Goal: Task Accomplishment & Management: Complete application form

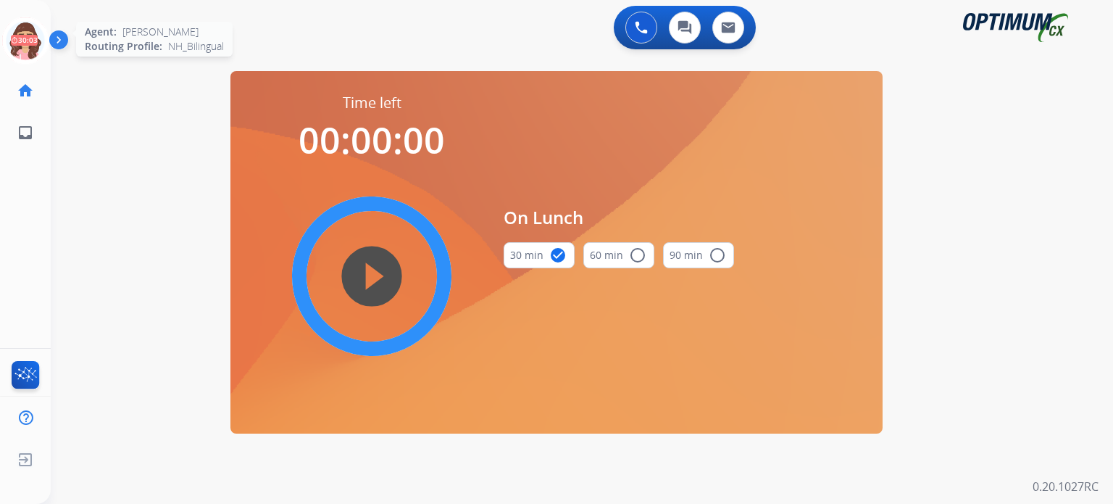
click at [28, 44] on icon at bounding box center [25, 40] width 47 height 47
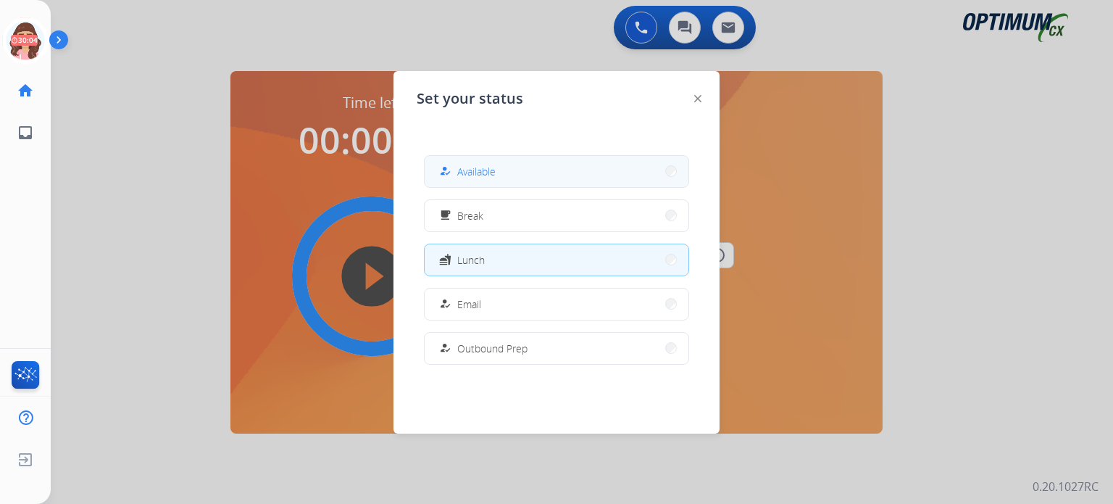
click at [496, 184] on button "how_to_reg Available" at bounding box center [557, 171] width 264 height 31
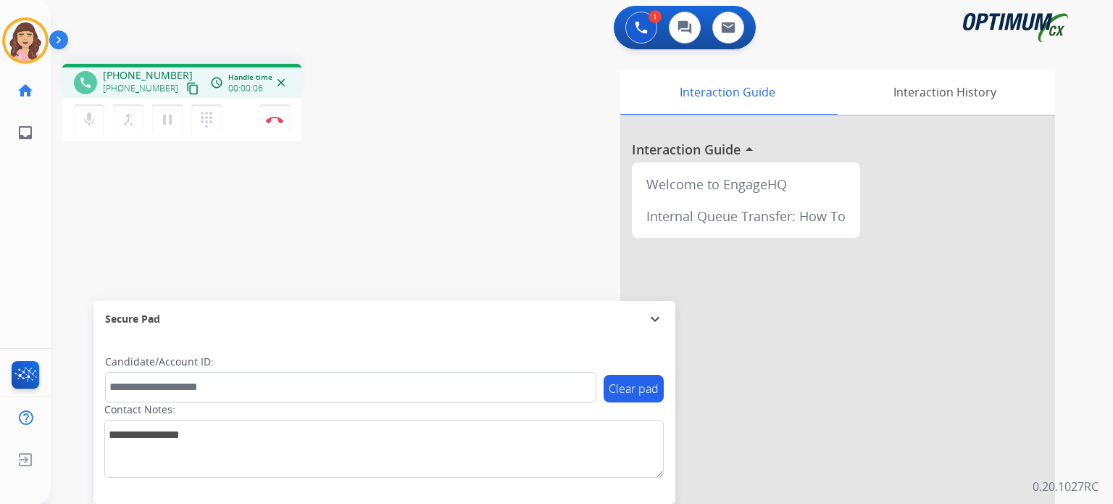
click at [186, 86] on mat-icon "content_copy" at bounding box center [192, 88] width 13 height 13
click at [270, 118] on img at bounding box center [274, 119] width 17 height 7
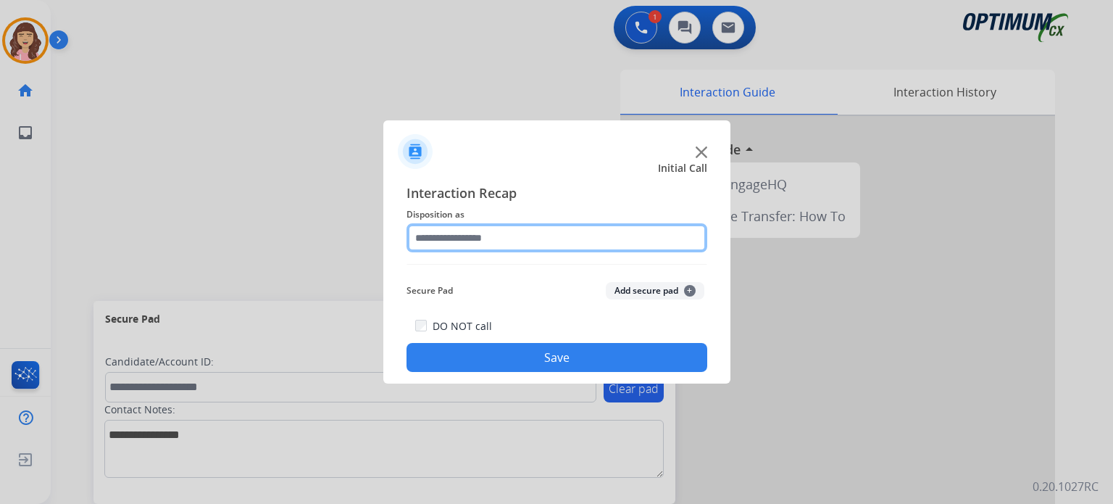
click at [498, 243] on input "text" at bounding box center [557, 237] width 301 height 29
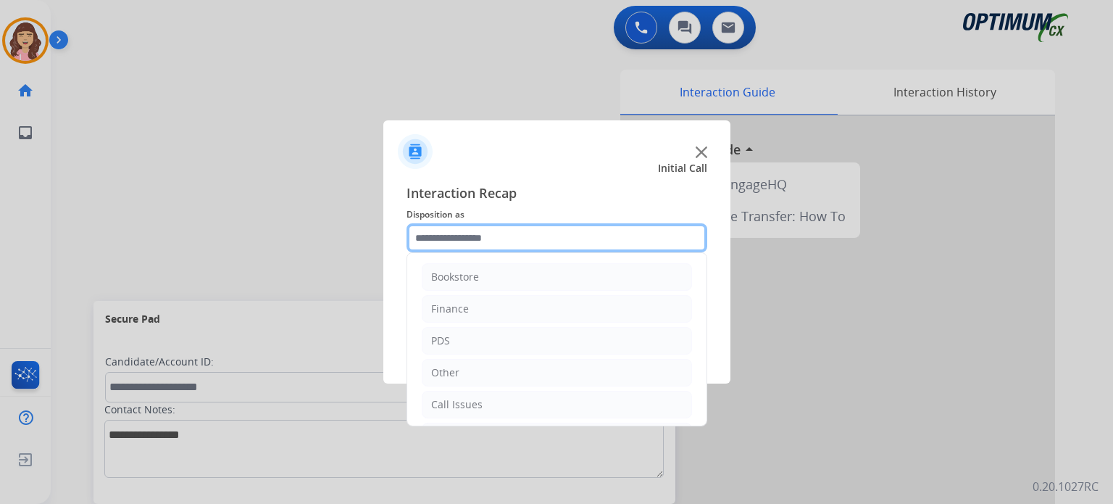
scroll to position [96, 0]
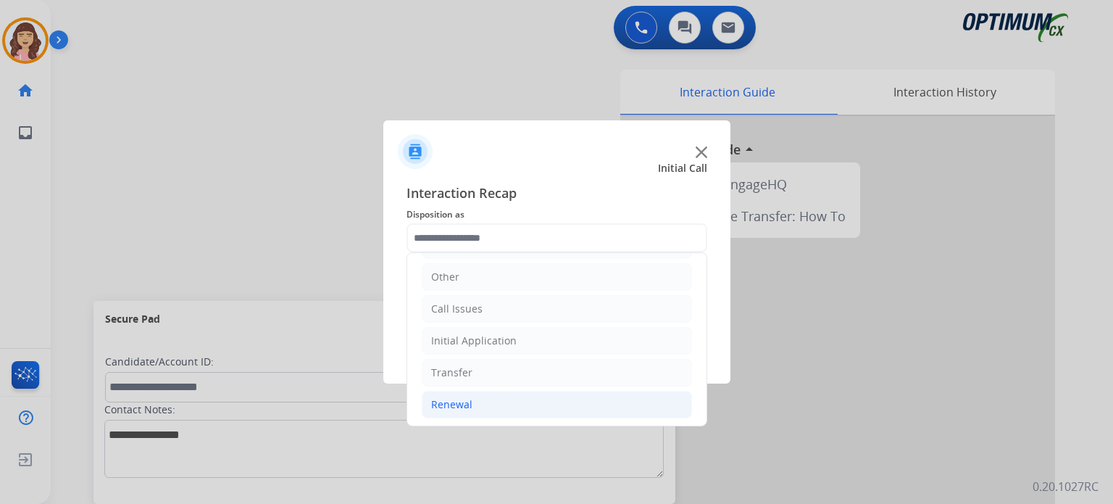
click at [449, 397] on div "Renewal" at bounding box center [451, 404] width 41 height 14
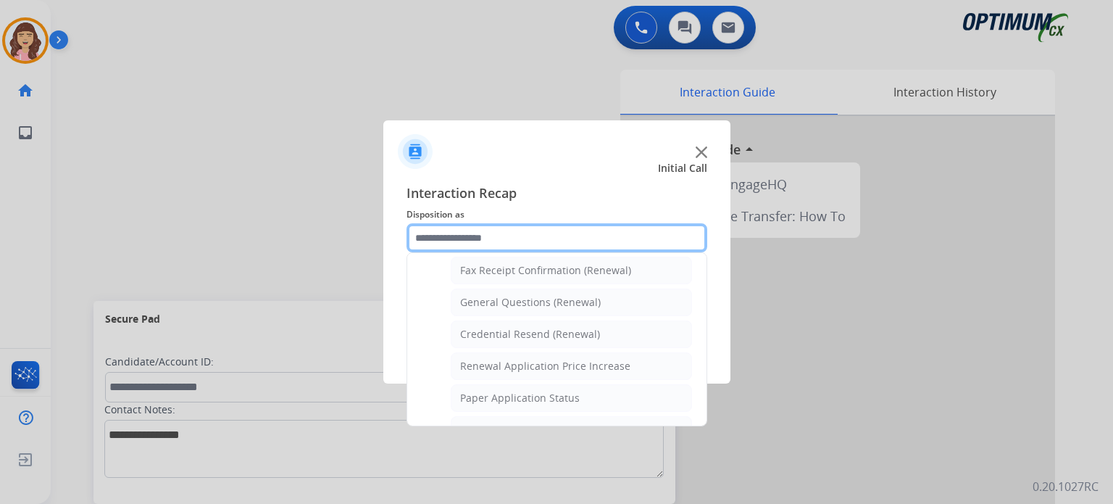
scroll to position [387, 0]
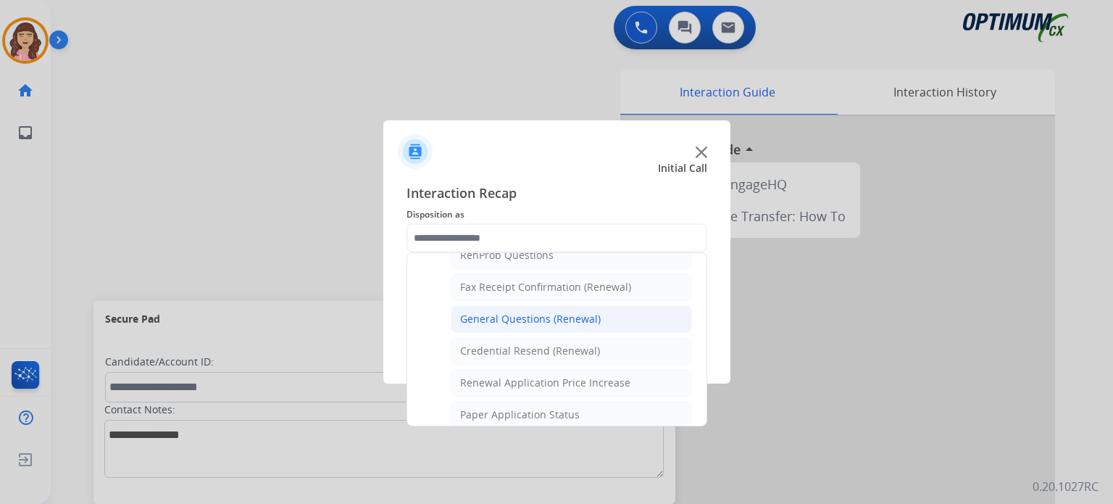
click at [548, 316] on div "General Questions (Renewal)" at bounding box center [530, 319] width 141 height 14
type input "**********"
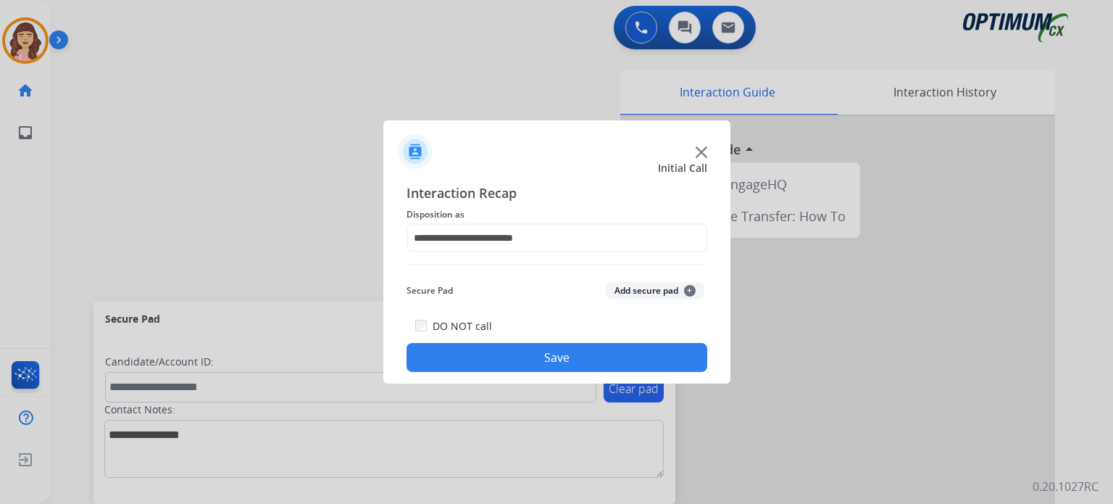
click at [541, 355] on button "Save" at bounding box center [557, 357] width 301 height 29
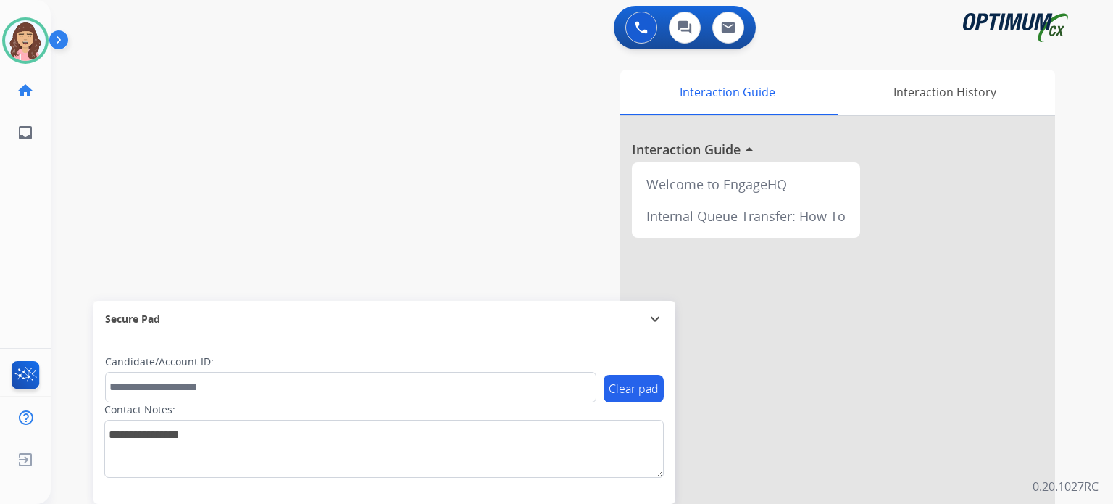
click at [342, 165] on div "swap_horiz Break voice bridge close_fullscreen Connect 3-Way Call merge_type Se…" at bounding box center [565, 354] width 1028 height 605
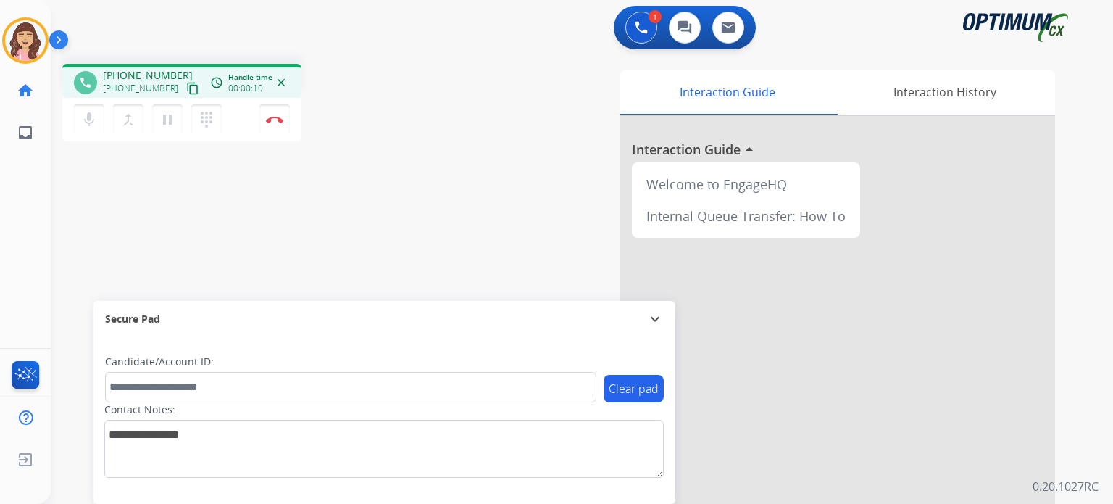
click at [186, 91] on mat-icon "content_copy" at bounding box center [192, 88] width 13 height 13
click at [270, 122] on img at bounding box center [274, 119] width 17 height 7
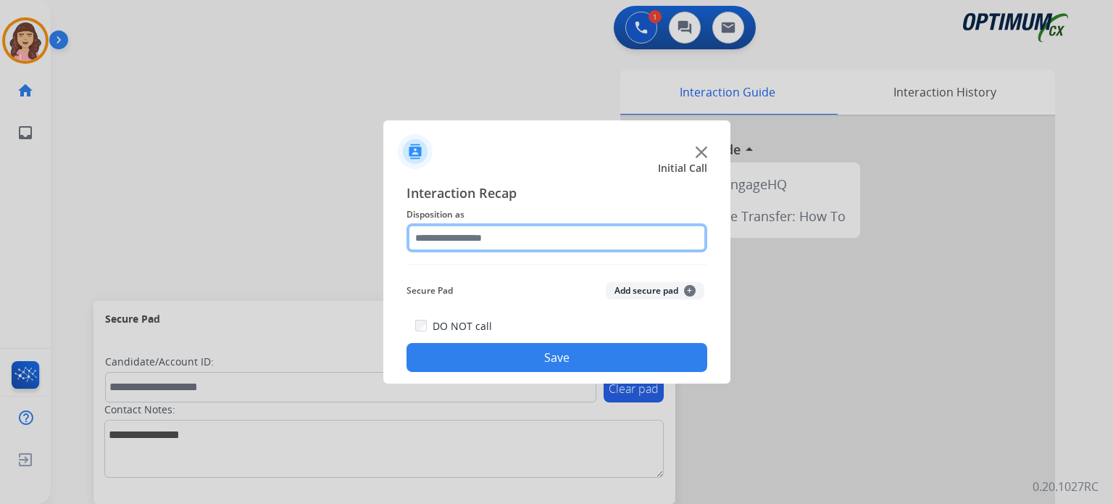
click at [461, 240] on input "text" at bounding box center [557, 237] width 301 height 29
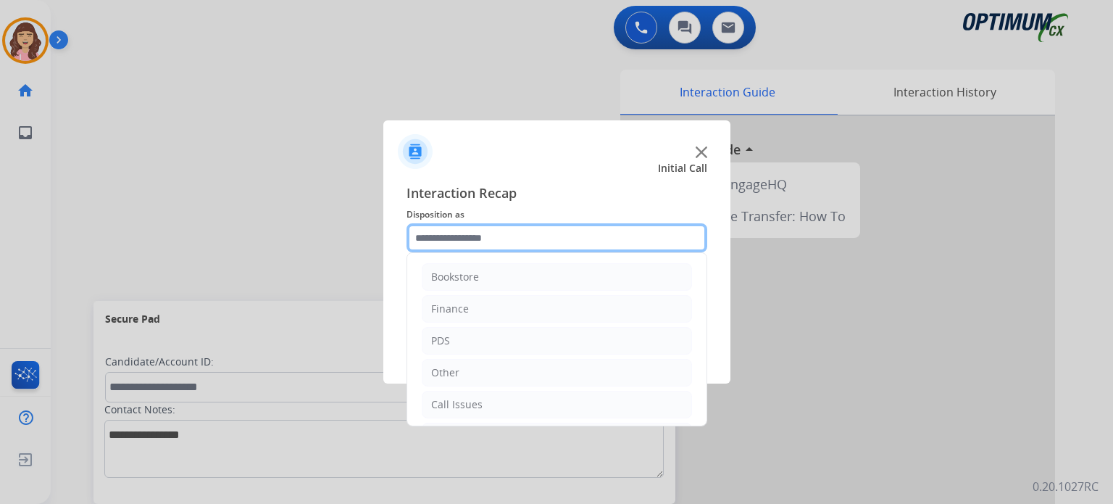
scroll to position [96, 0]
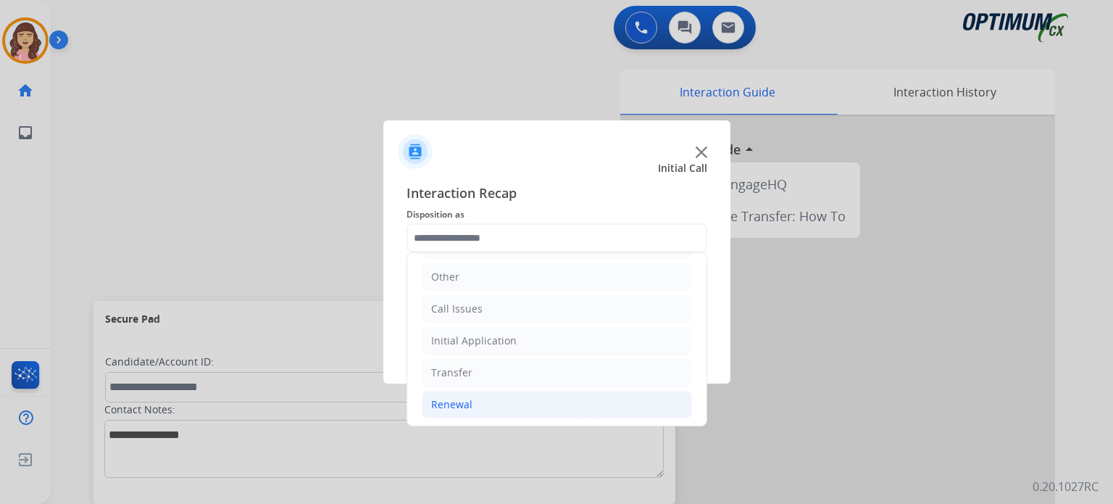
click at [475, 400] on li "Renewal" at bounding box center [557, 405] width 270 height 28
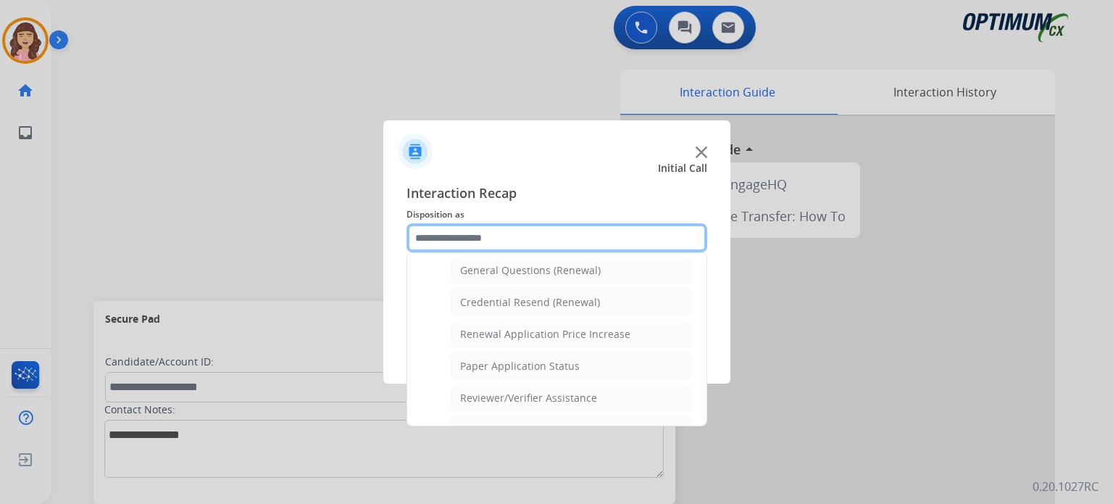
scroll to position [402, 0]
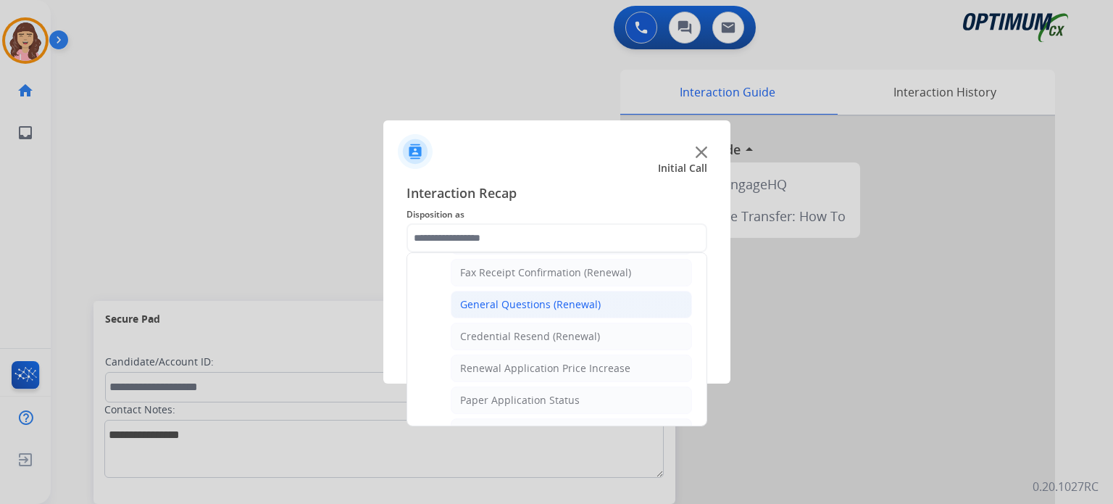
click at [564, 307] on div "General Questions (Renewal)" at bounding box center [530, 304] width 141 height 14
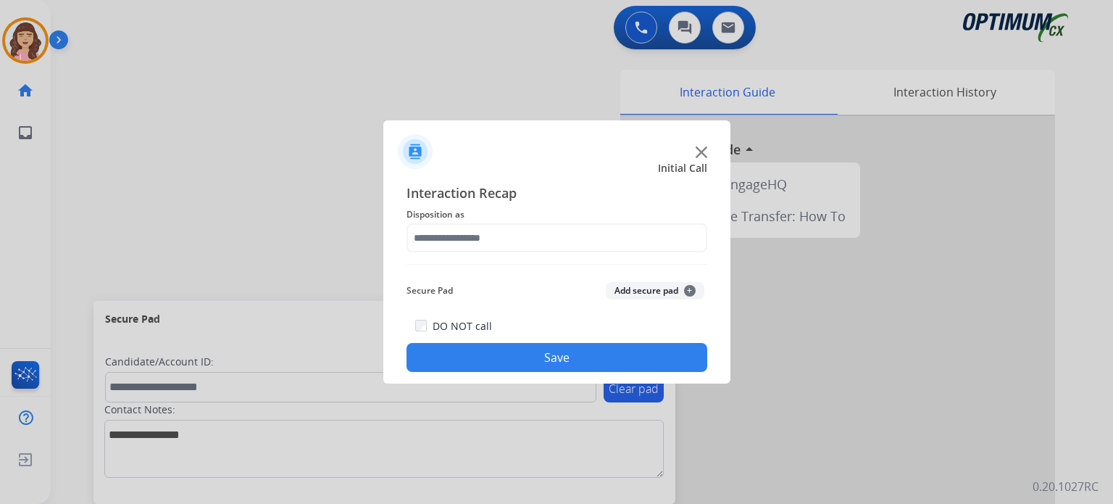
type input "**********"
click at [543, 363] on button "Save" at bounding box center [557, 357] width 301 height 29
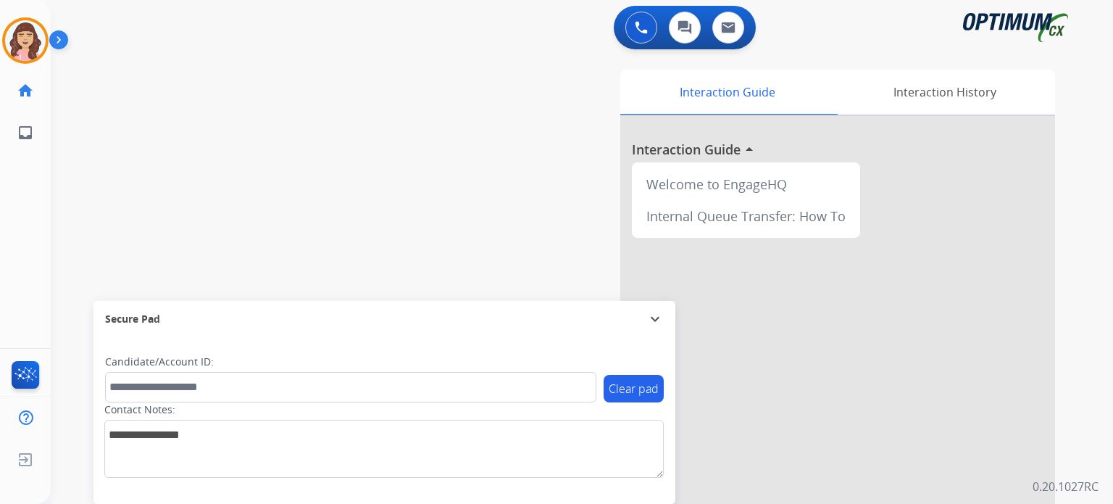
click at [224, 130] on div "swap_horiz Break voice bridge close_fullscreen Connect 3-Way Call merge_type Se…" at bounding box center [565, 354] width 1028 height 605
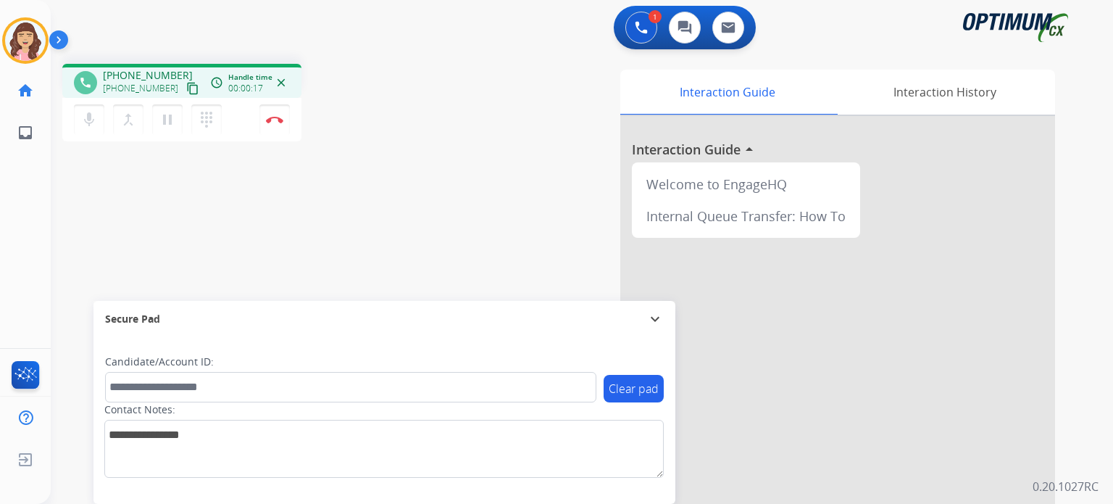
click at [186, 86] on mat-icon "content_copy" at bounding box center [192, 88] width 13 height 13
click at [276, 117] on img at bounding box center [274, 119] width 17 height 7
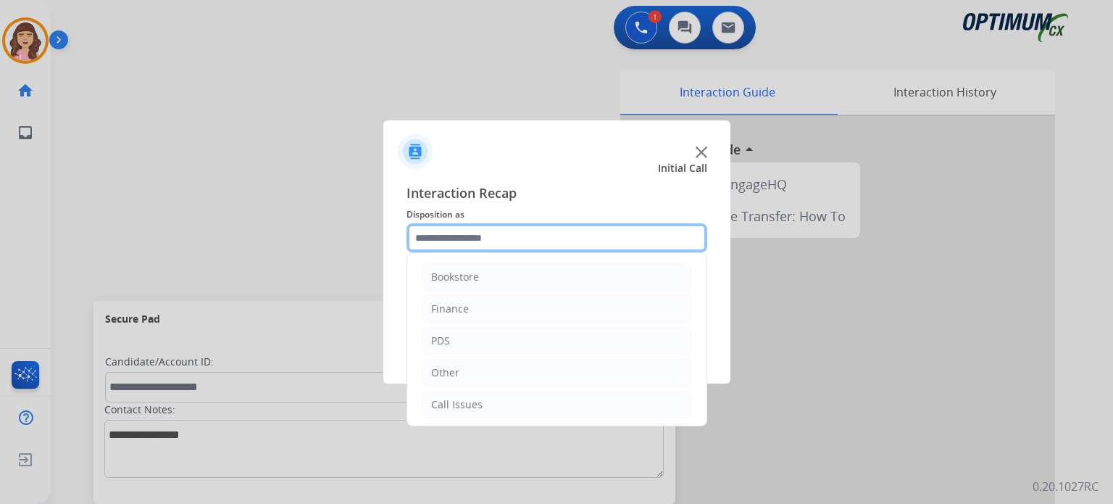
click at [519, 237] on input "text" at bounding box center [557, 237] width 301 height 29
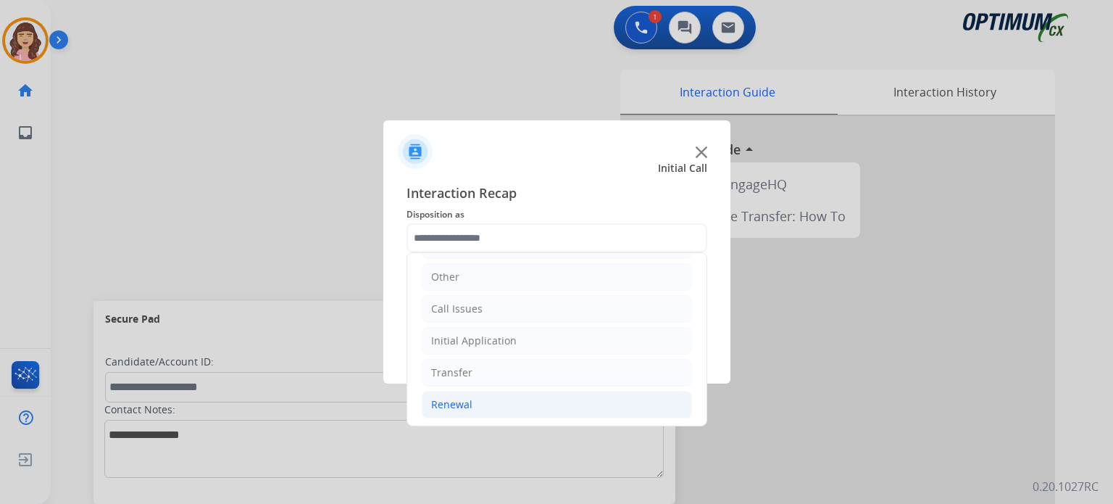
click at [489, 405] on li "Renewal" at bounding box center [557, 405] width 270 height 28
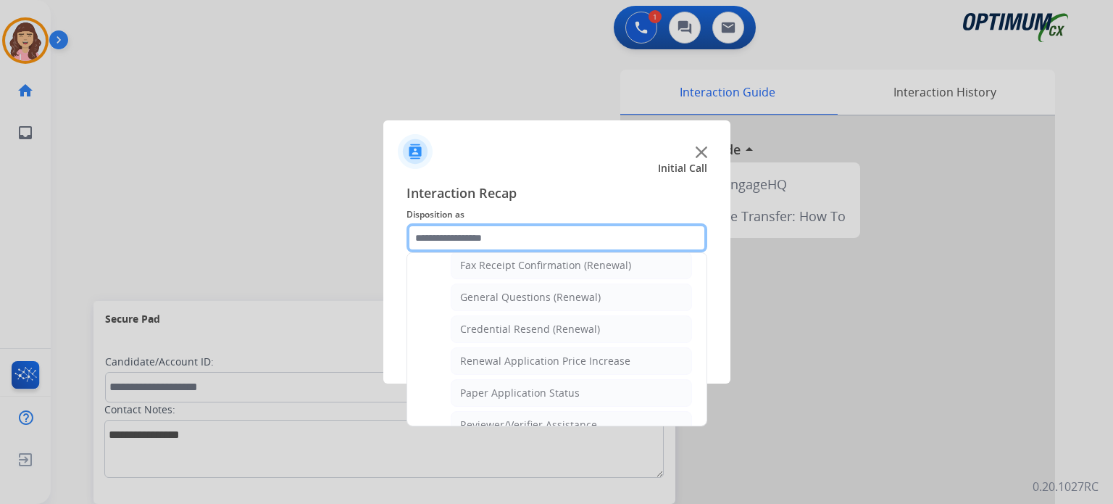
scroll to position [404, 0]
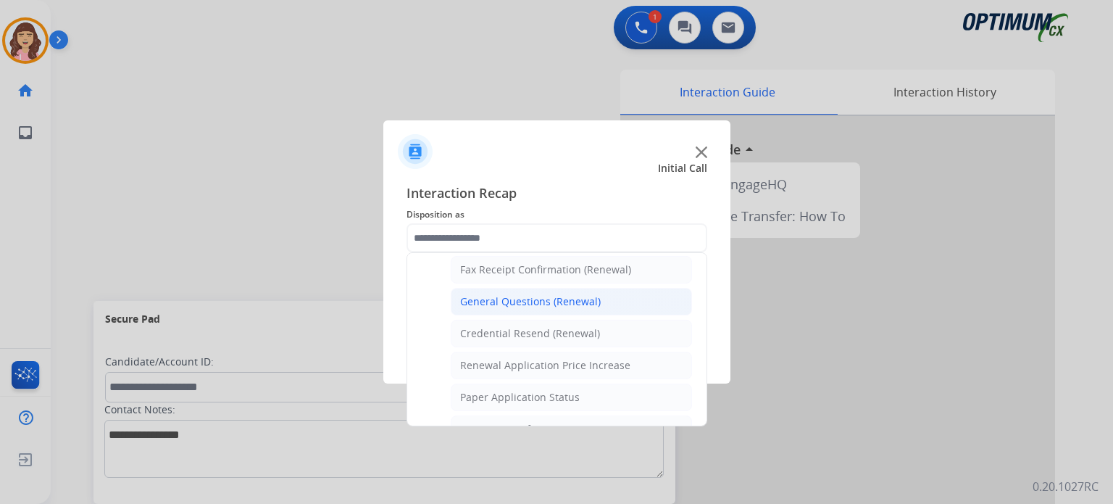
click at [571, 296] on div "General Questions (Renewal)" at bounding box center [530, 301] width 141 height 14
type input "**********"
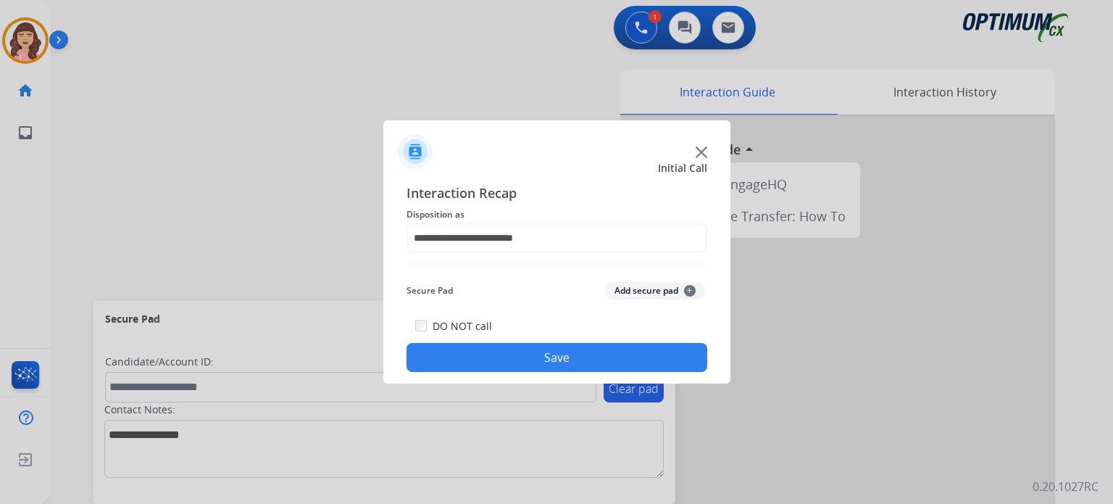
click at [526, 349] on button "Save" at bounding box center [557, 357] width 301 height 29
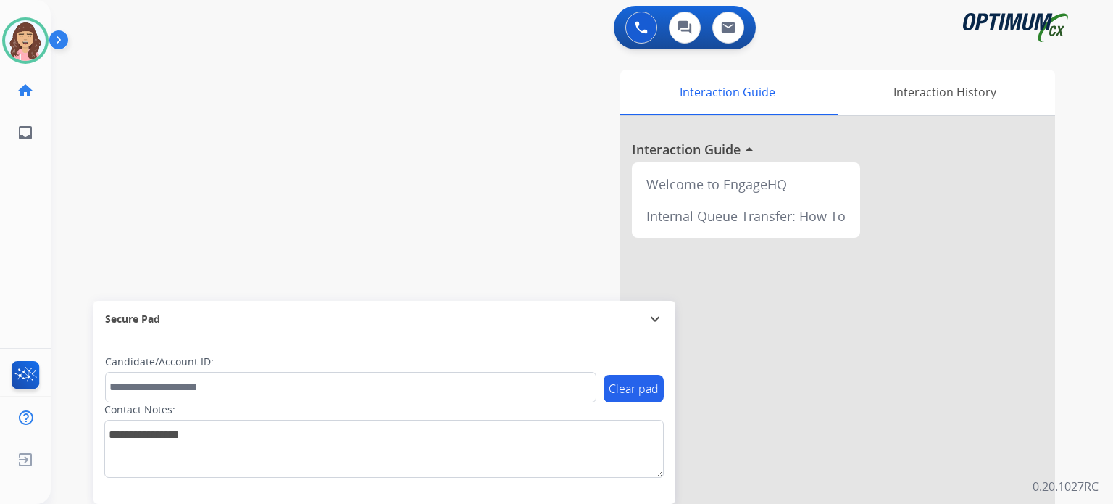
click at [282, 50] on div "0 Voice Interactions 0 Chat Interactions 0 Email Interactions" at bounding box center [573, 29] width 1011 height 46
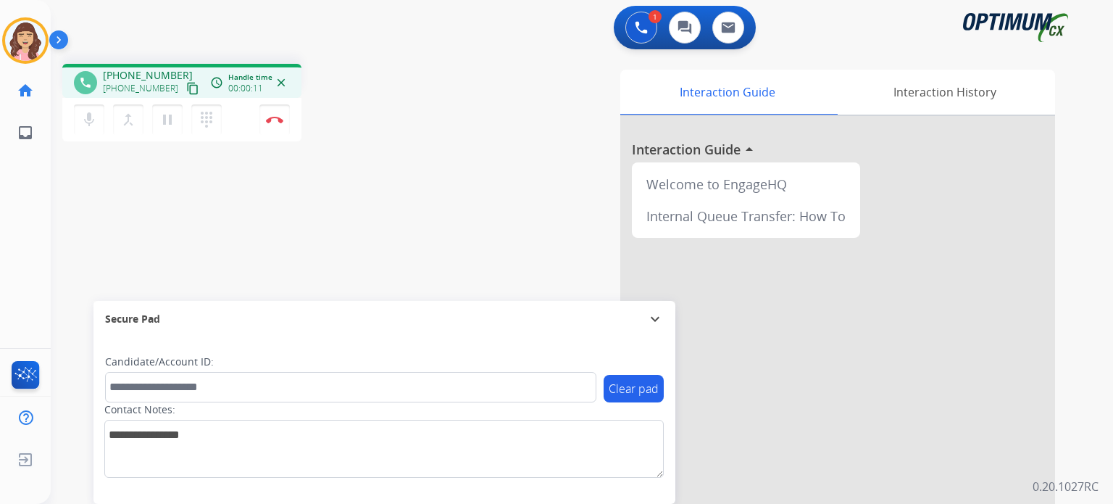
click at [186, 88] on mat-icon "content_copy" at bounding box center [192, 88] width 13 height 13
click at [170, 127] on mat-icon "pause" at bounding box center [167, 119] width 17 height 17
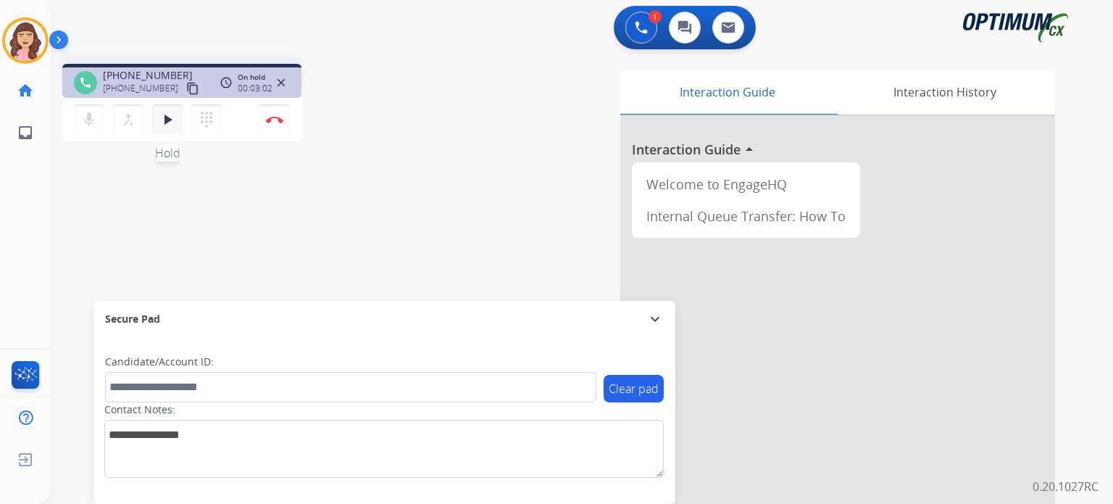
click at [174, 118] on mat-icon "play_arrow" at bounding box center [167, 119] width 17 height 17
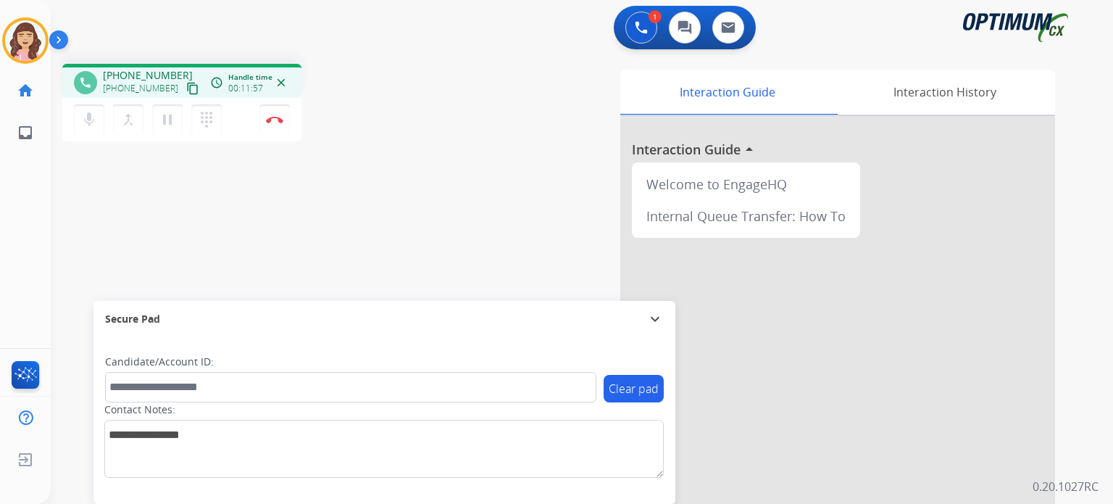
click at [262, 262] on div "phone [PHONE_NUMBER] [PHONE_NUMBER] content_copy access_time Call metrics Queue…" at bounding box center [565, 354] width 1028 height 605
click at [186, 83] on mat-icon "content_copy" at bounding box center [192, 88] width 13 height 13
click at [273, 119] on img at bounding box center [274, 119] width 17 height 7
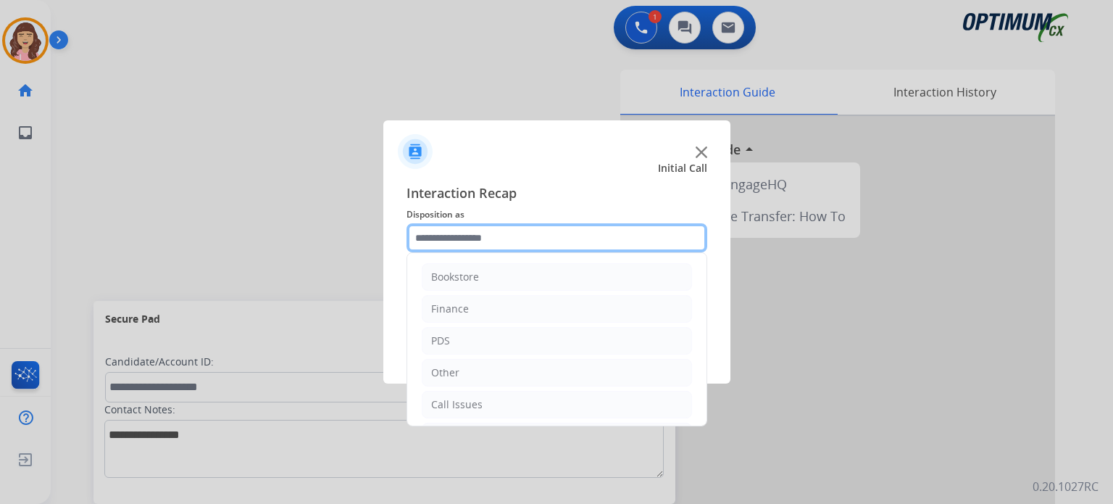
click at [491, 231] on input "text" at bounding box center [557, 237] width 301 height 29
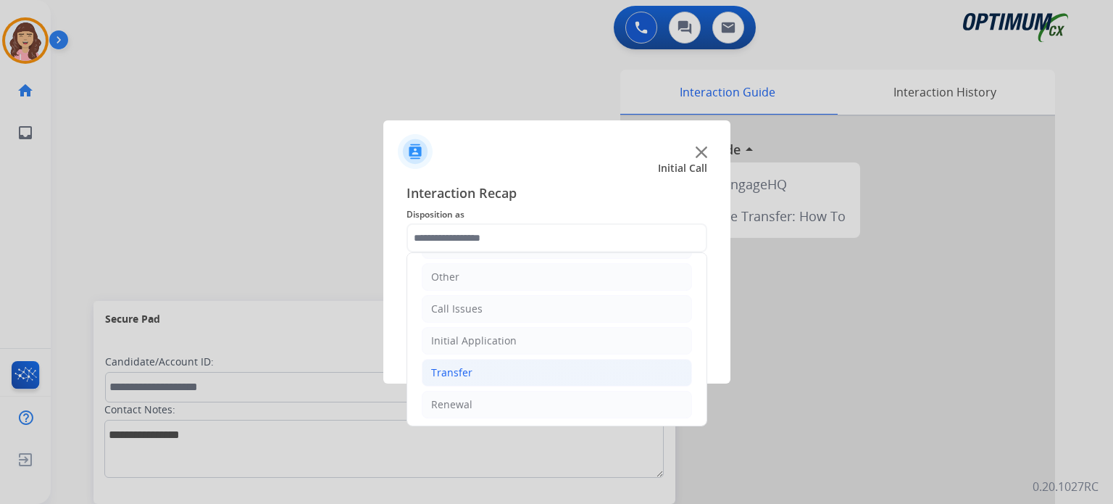
click at [487, 367] on li "Transfer" at bounding box center [557, 373] width 270 height 28
click at [558, 398] on div "Transferred for Credentialing" at bounding box center [532, 404] width 144 height 14
type input "**********"
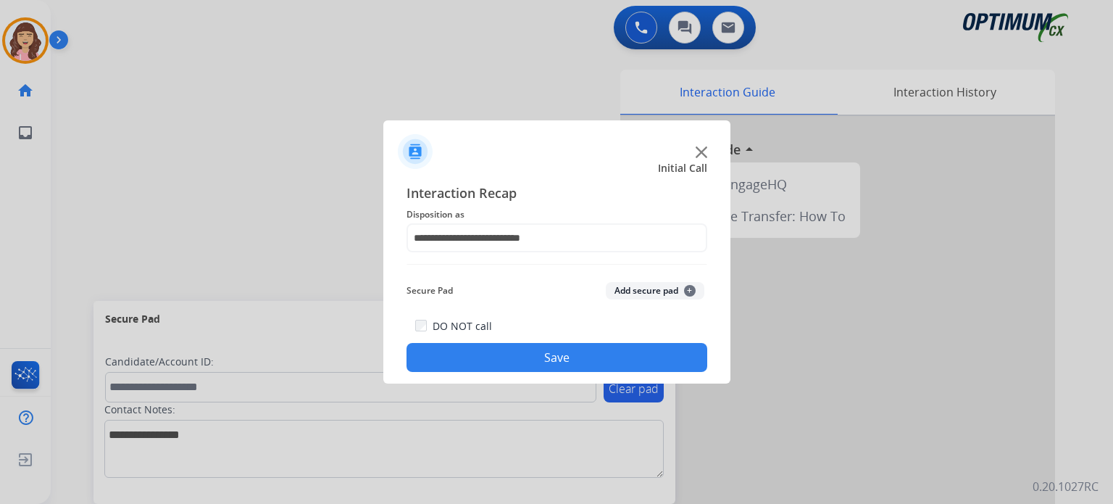
click at [567, 352] on button "Save" at bounding box center [557, 357] width 301 height 29
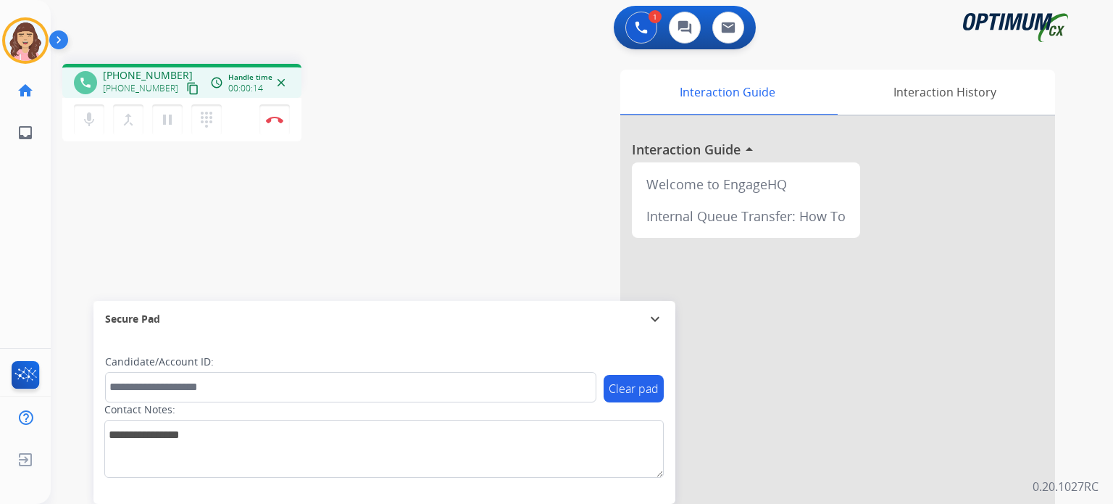
click at [186, 88] on mat-icon "content_copy" at bounding box center [192, 88] width 13 height 13
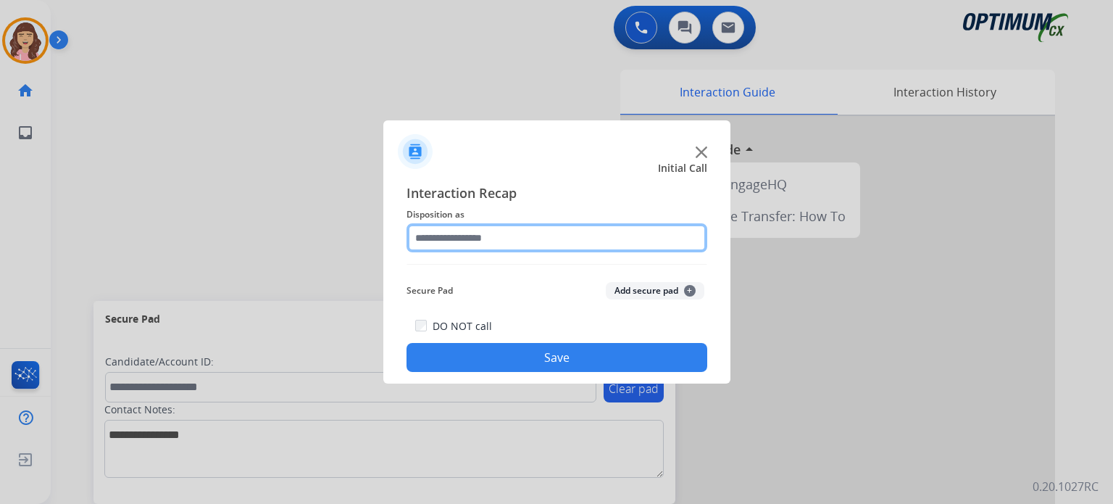
click at [476, 241] on input "text" at bounding box center [557, 237] width 301 height 29
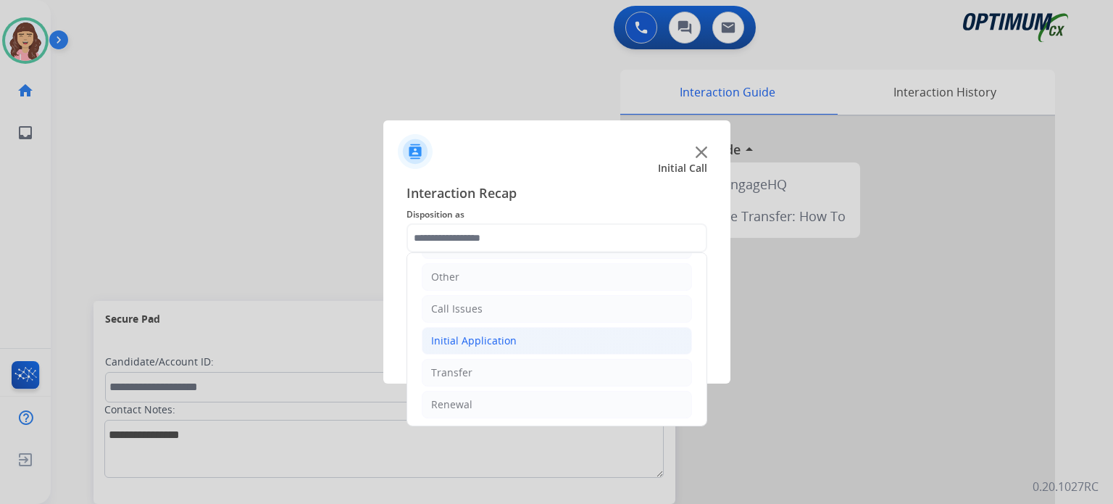
click at [491, 339] on div "Initial Application" at bounding box center [474, 340] width 86 height 14
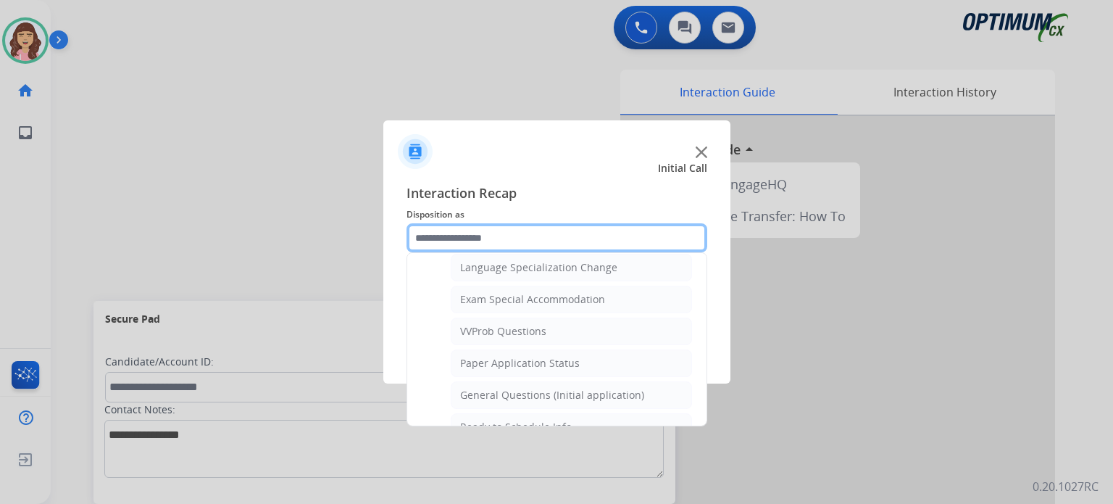
scroll to position [733, 0]
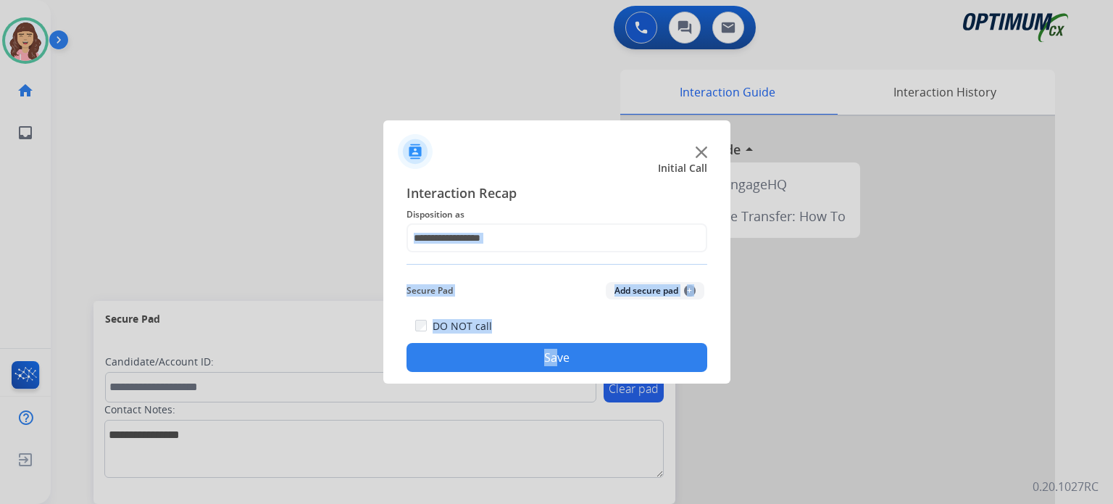
drag, startPoint x: 541, startPoint y: 381, endPoint x: 556, endPoint y: 379, distance: 14.6
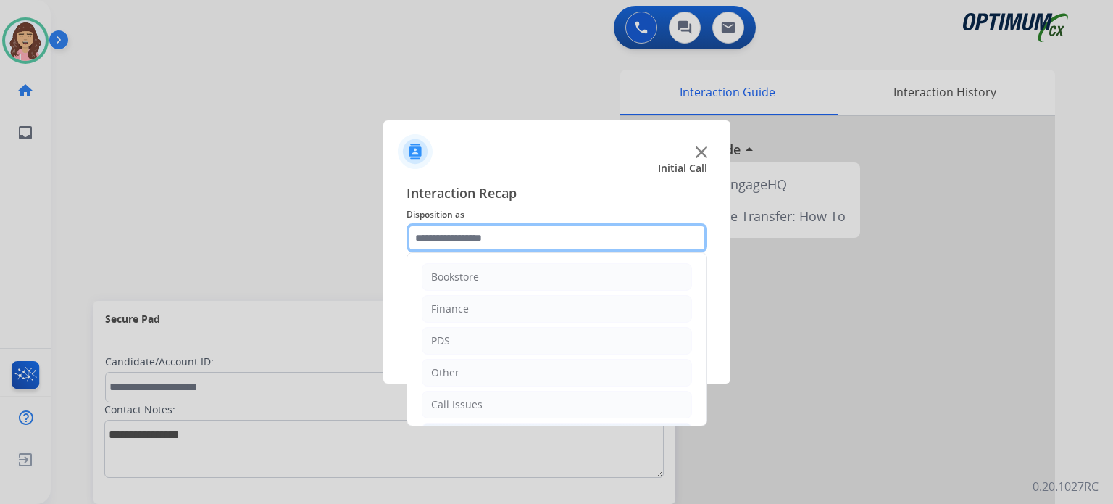
click at [512, 224] on input "text" at bounding box center [557, 237] width 301 height 29
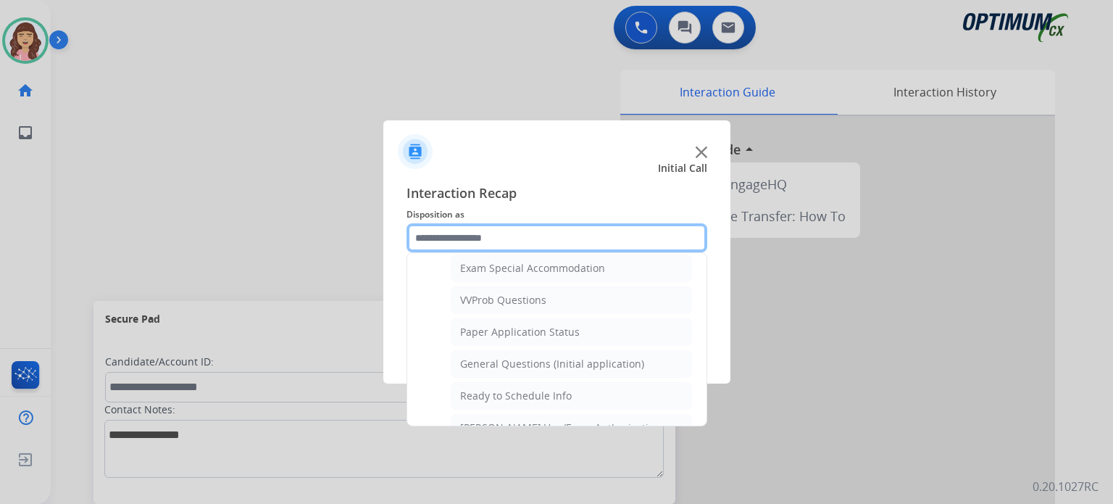
scroll to position [750, 0]
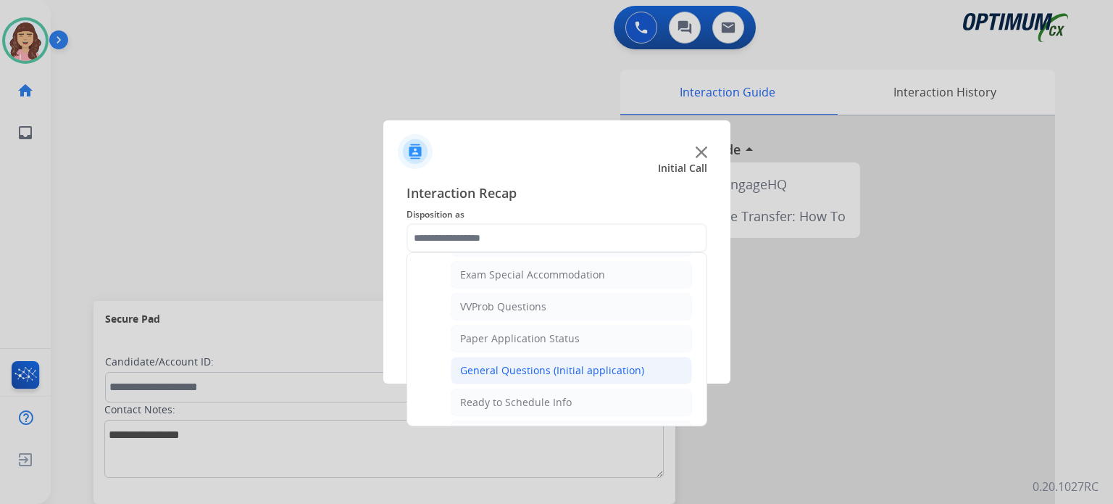
click at [560, 365] on div "General Questions (Initial application)" at bounding box center [552, 370] width 184 height 14
type input "**********"
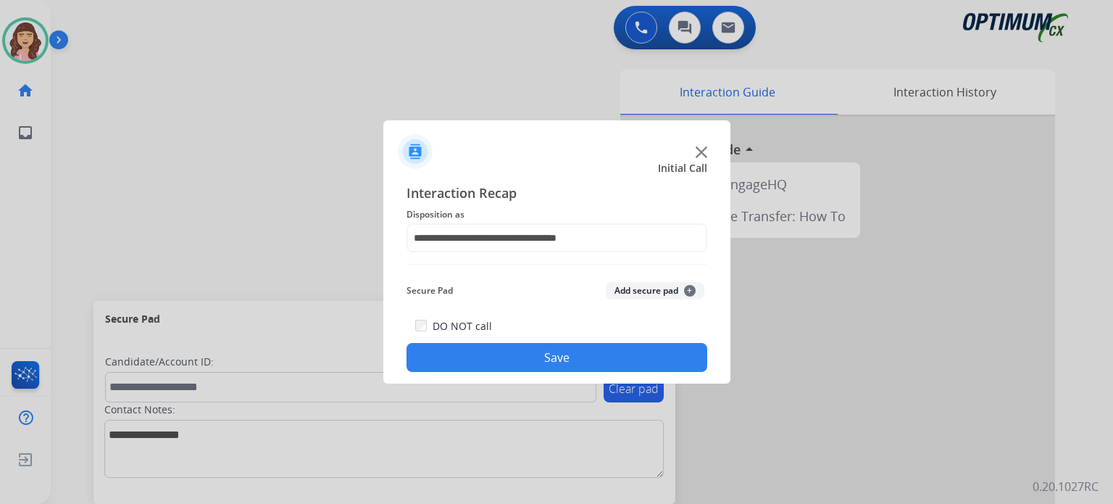
click at [541, 357] on button "Save" at bounding box center [557, 357] width 301 height 29
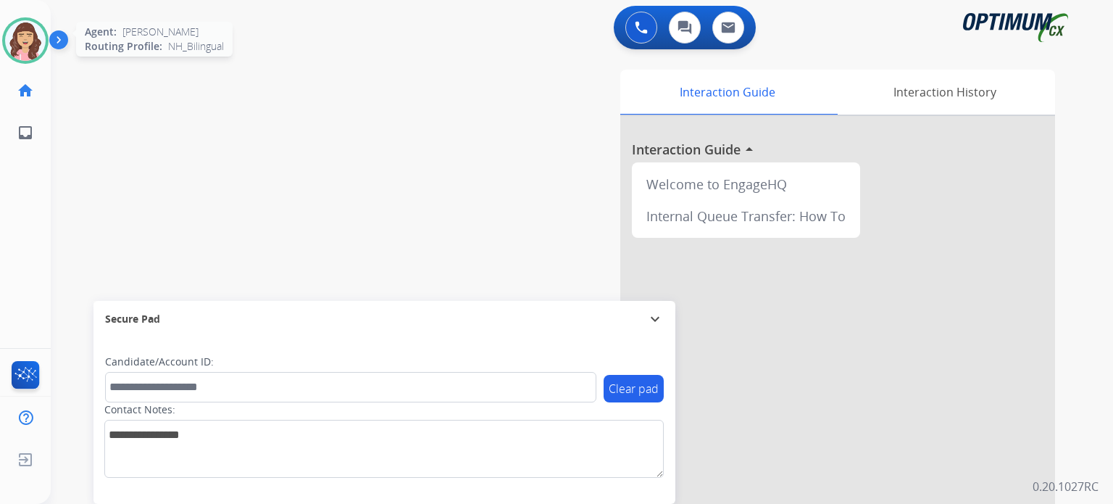
click at [13, 42] on img at bounding box center [25, 40] width 41 height 41
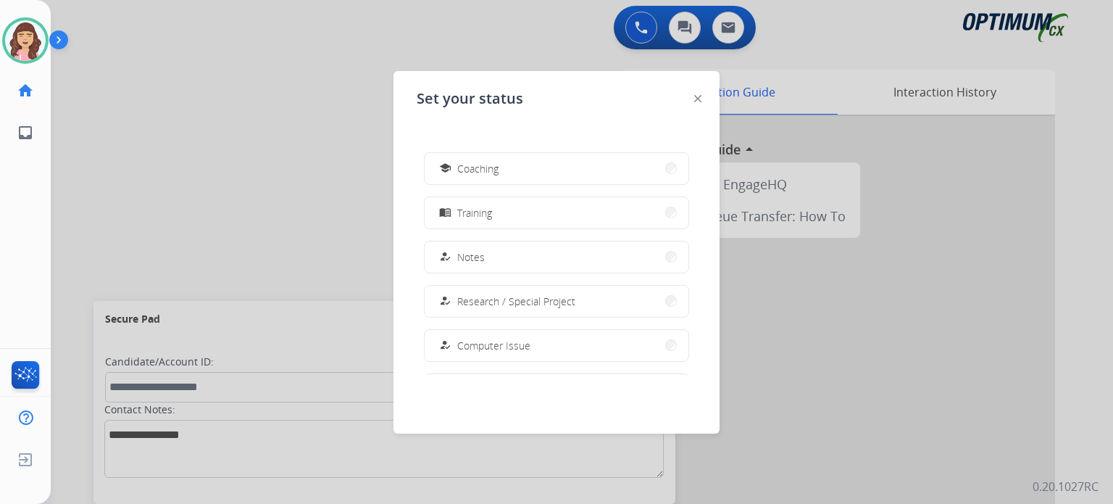
scroll to position [194, 0]
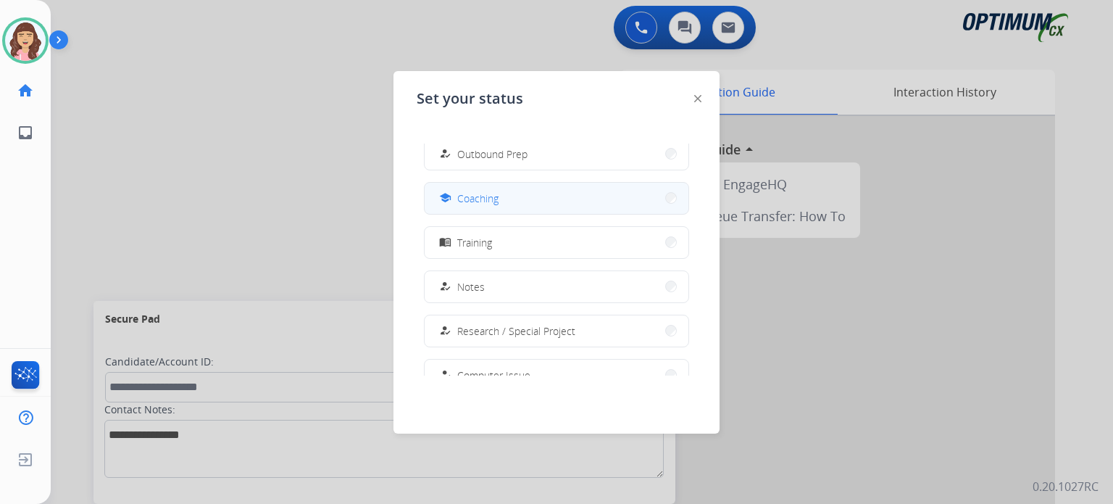
click at [473, 204] on span "Coaching" at bounding box center [477, 198] width 41 height 15
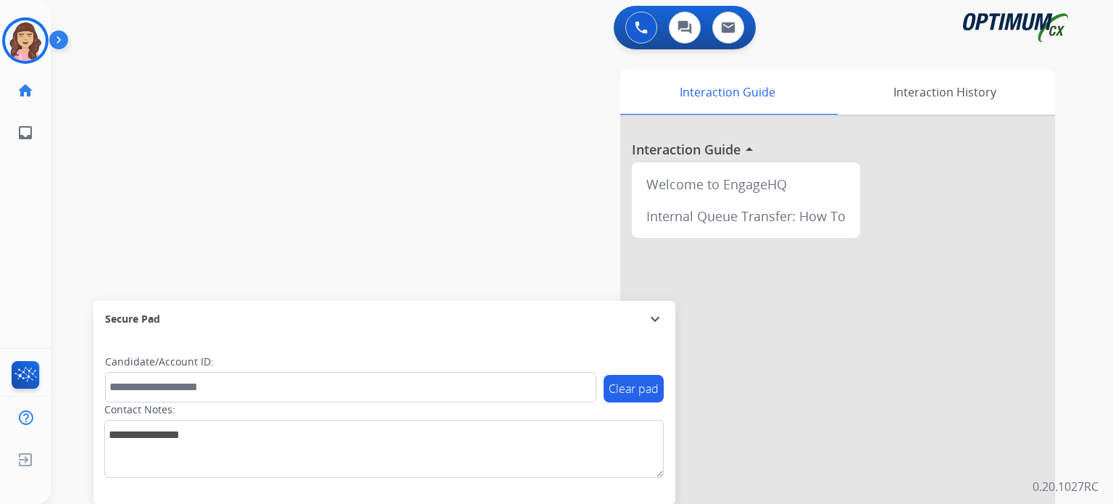
click at [140, 156] on div "swap_horiz Break voice bridge close_fullscreen Connect 3-Way Call merge_type Se…" at bounding box center [565, 354] width 1028 height 605
click at [25, 36] on img at bounding box center [25, 40] width 41 height 41
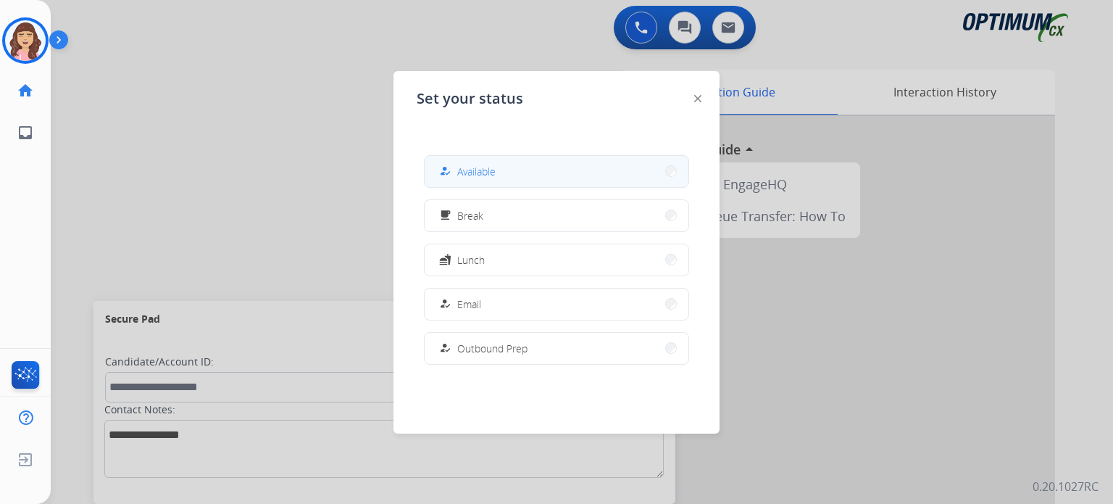
click at [476, 173] on span "Available" at bounding box center [476, 171] width 38 height 15
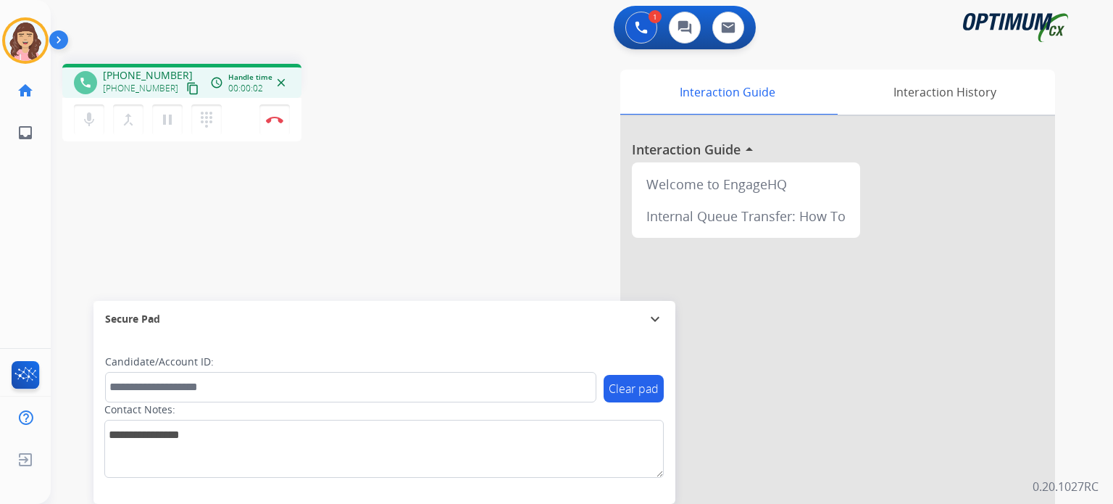
click at [186, 89] on mat-icon "content_copy" at bounding box center [192, 88] width 13 height 13
click at [275, 119] on img at bounding box center [274, 119] width 17 height 7
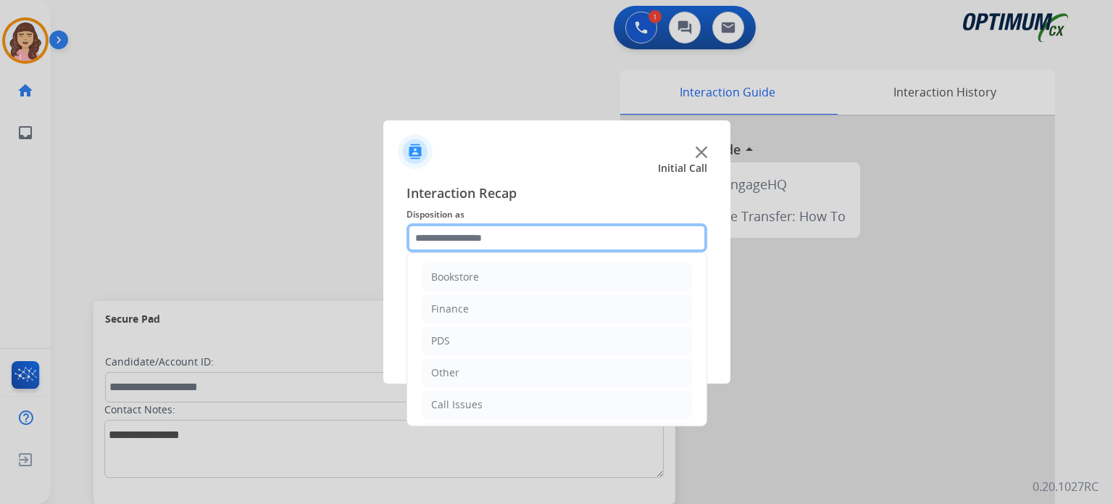
click at [484, 236] on input "text" at bounding box center [557, 237] width 301 height 29
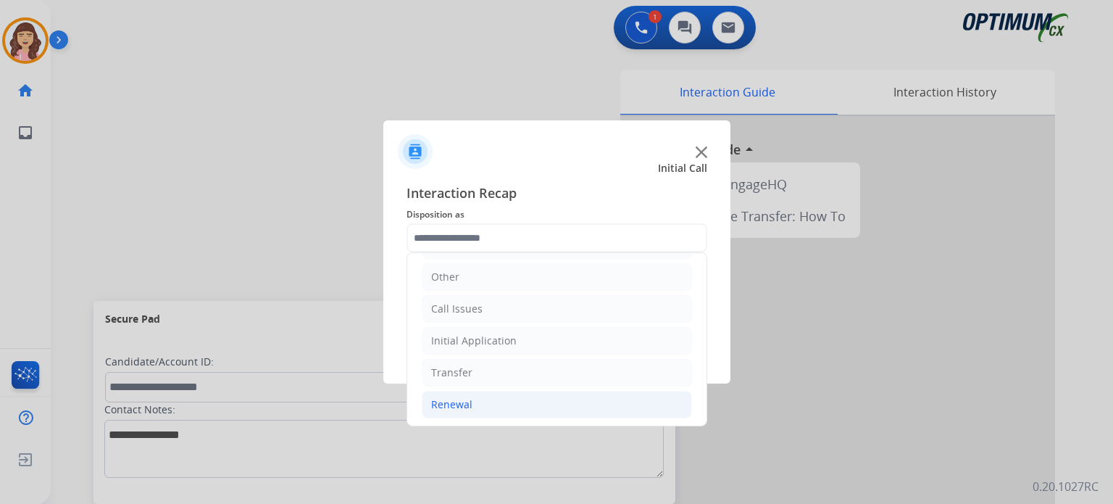
click at [465, 399] on div "Renewal" at bounding box center [451, 404] width 41 height 14
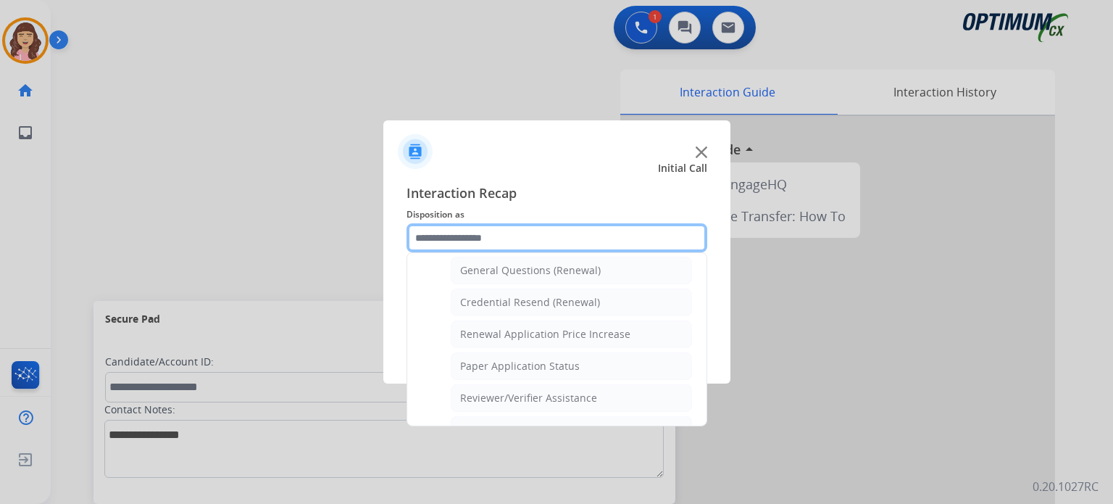
scroll to position [426, 0]
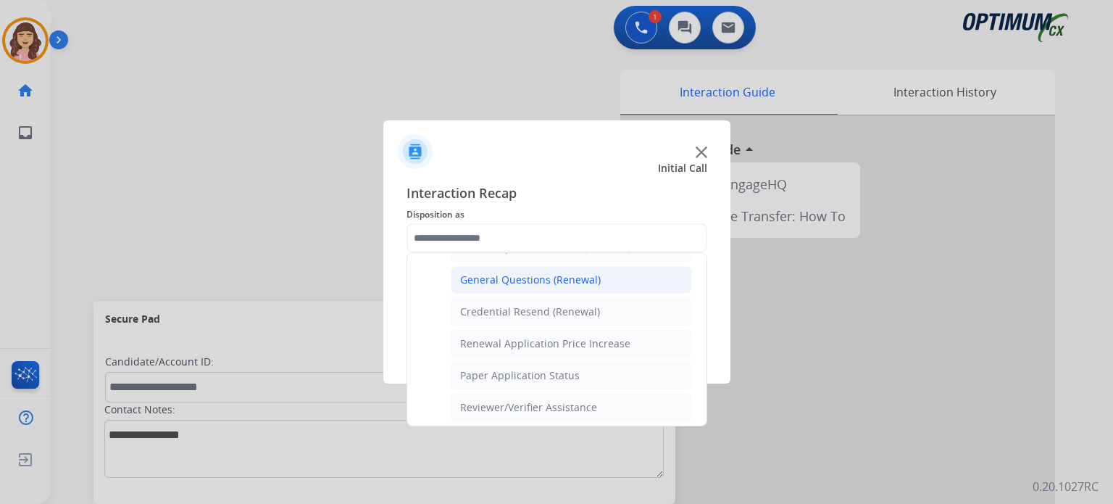
click at [533, 278] on div "General Questions (Renewal)" at bounding box center [530, 280] width 141 height 14
type input "**********"
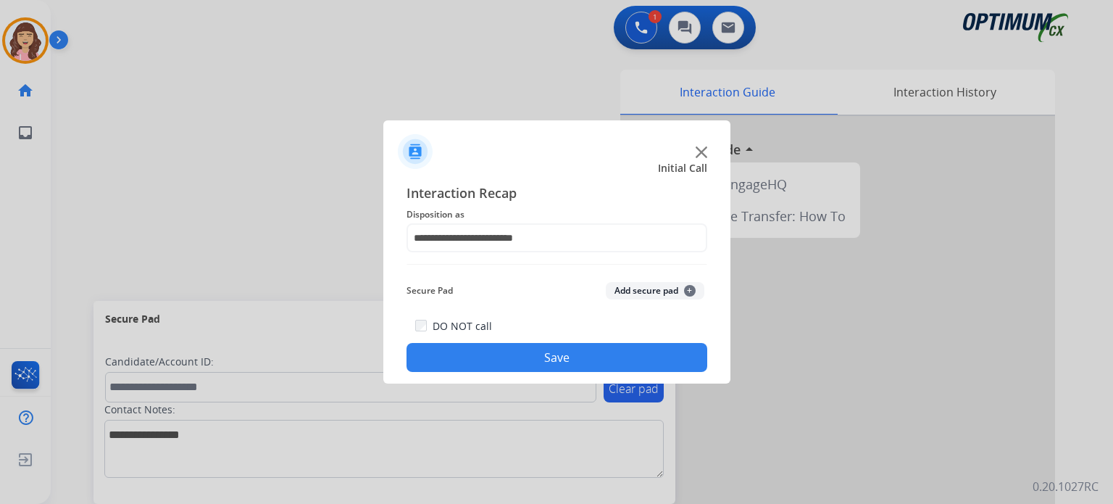
click at [534, 362] on button "Save" at bounding box center [557, 357] width 301 height 29
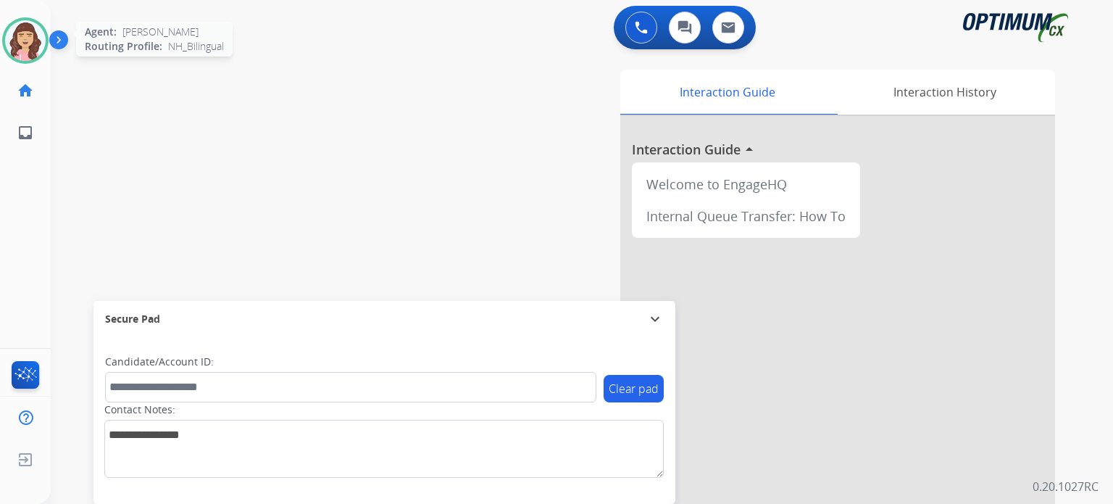
click at [19, 37] on img at bounding box center [25, 40] width 41 height 41
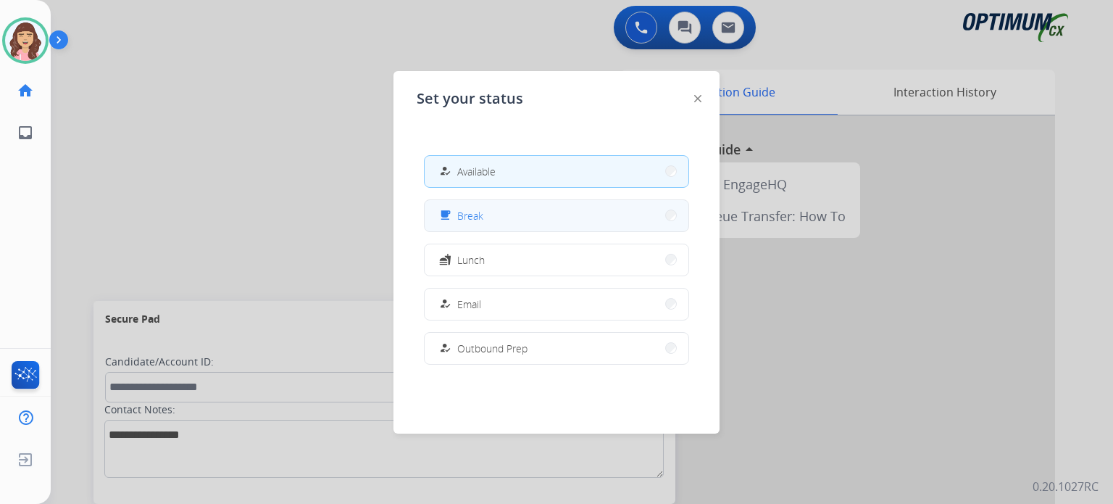
click at [463, 214] on span "Break" at bounding box center [470, 215] width 26 height 15
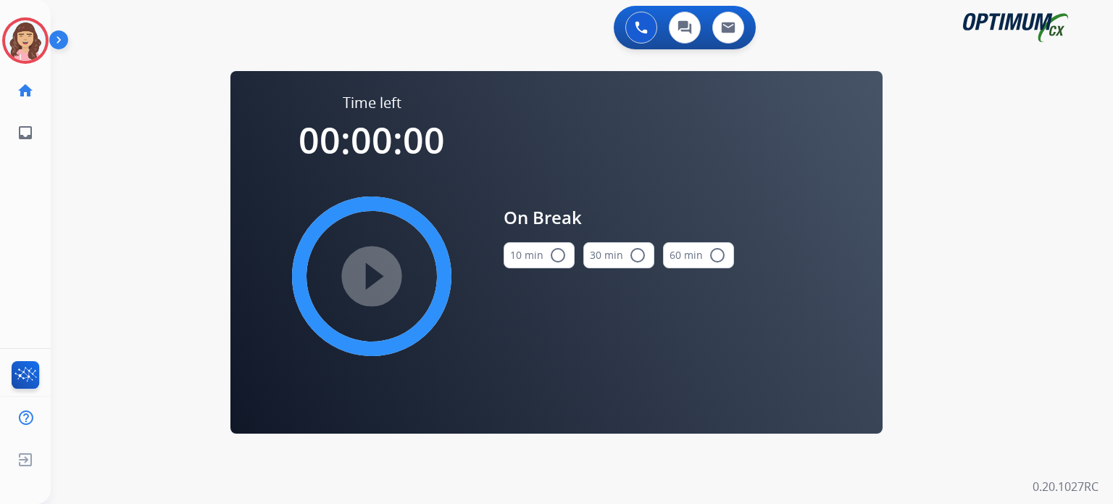
click at [549, 257] on mat-icon "radio_button_unchecked" at bounding box center [557, 254] width 17 height 17
click at [377, 276] on mat-icon "play_circle_filled" at bounding box center [371, 275] width 17 height 17
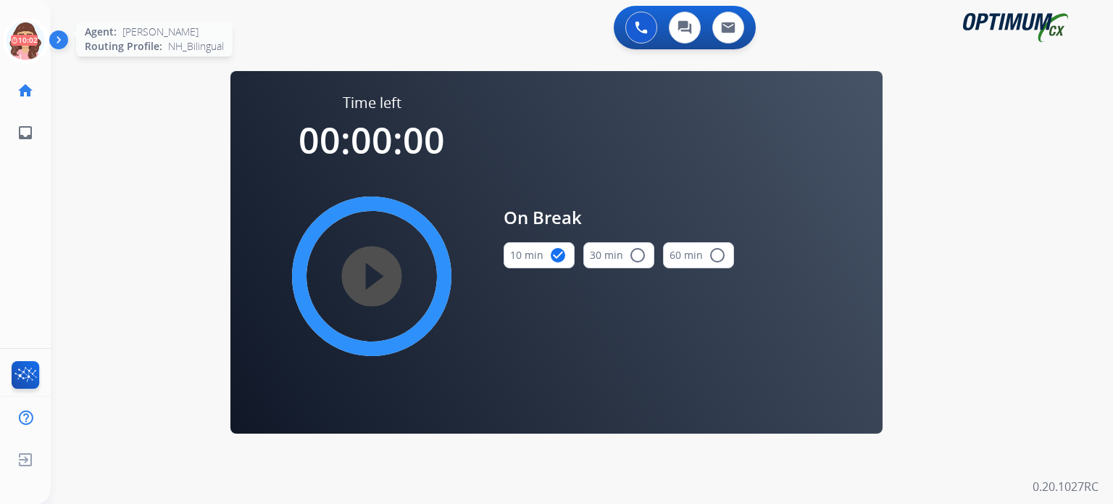
click at [25, 46] on icon at bounding box center [25, 40] width 47 height 47
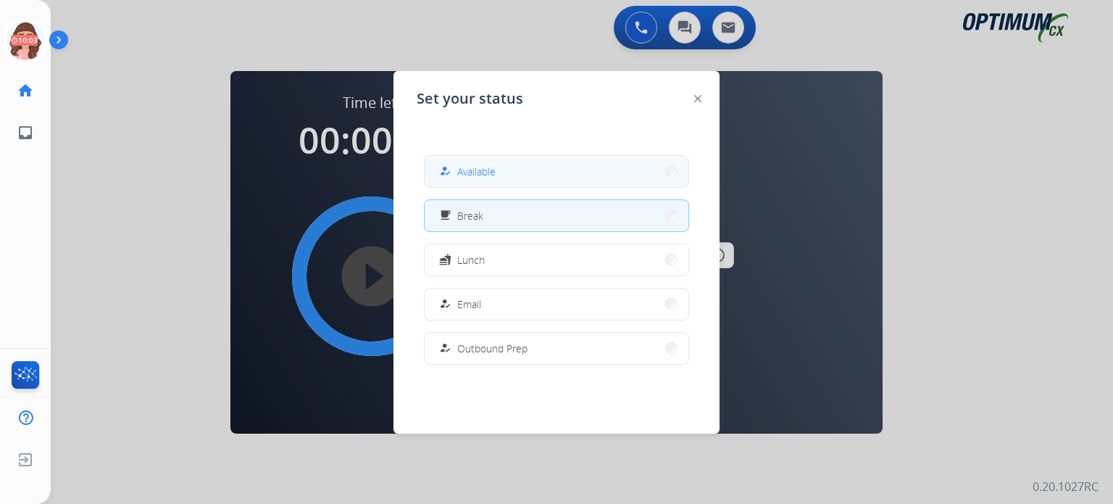
click at [473, 183] on button "how_to_reg Available" at bounding box center [557, 171] width 264 height 31
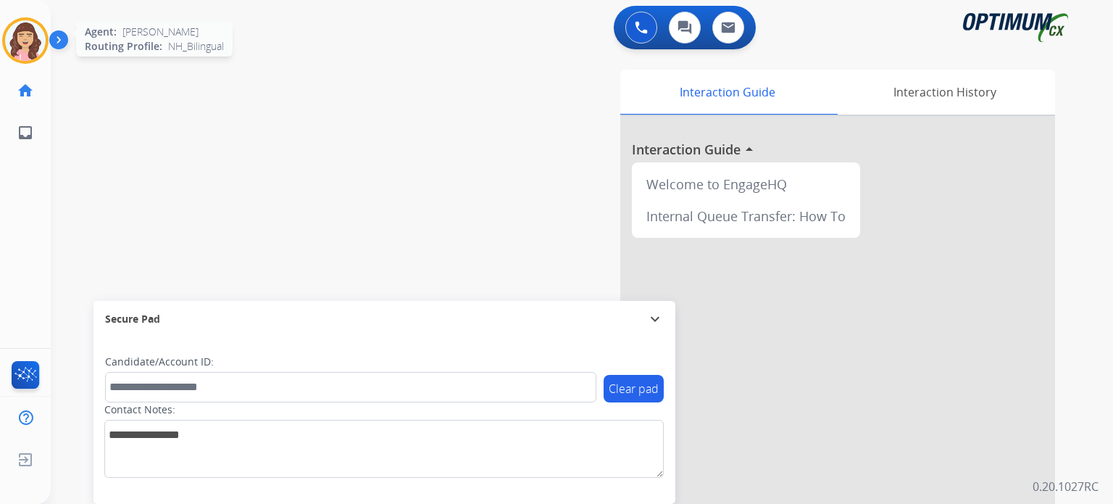
click at [37, 43] on img at bounding box center [25, 40] width 41 height 41
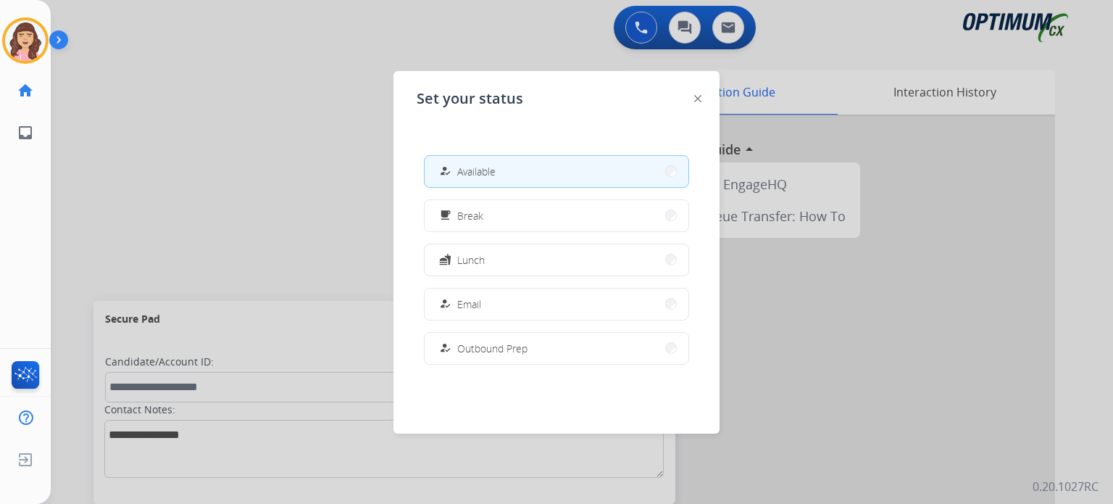
click at [229, 175] on div at bounding box center [556, 252] width 1113 height 504
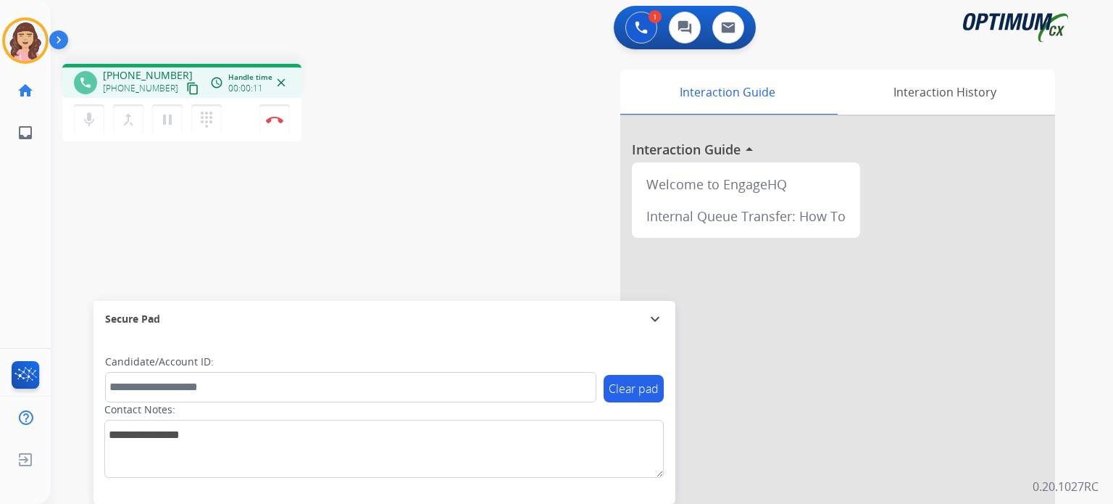
click at [186, 83] on mat-icon "content_copy" at bounding box center [192, 88] width 13 height 13
click at [272, 120] on img at bounding box center [274, 119] width 17 height 7
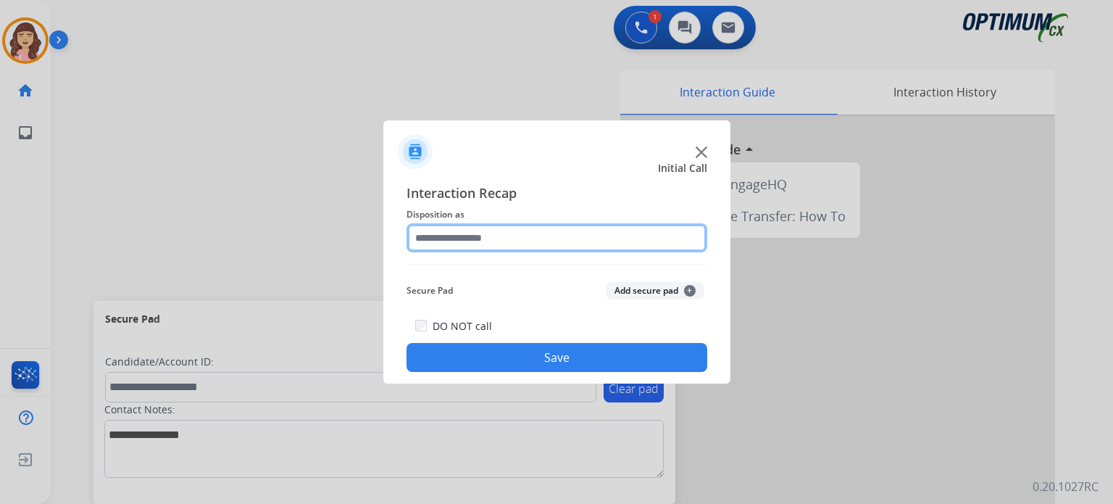
click at [476, 240] on input "text" at bounding box center [557, 237] width 301 height 29
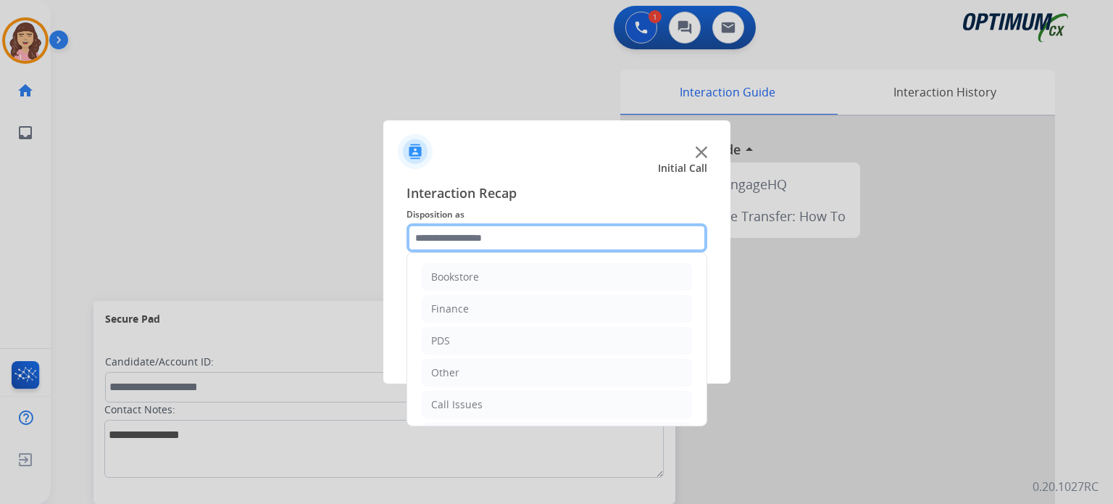
scroll to position [96, 0]
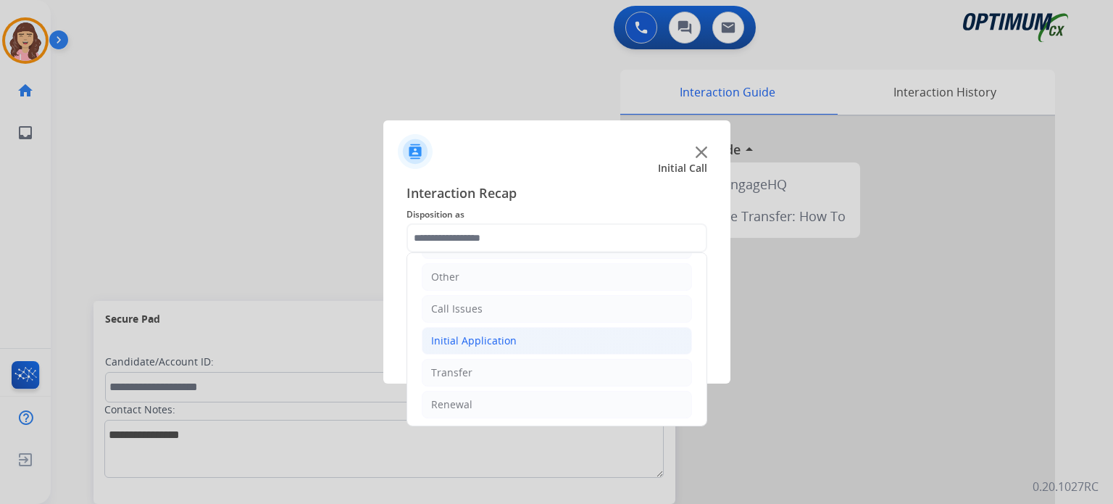
click at [473, 344] on div "Initial Application" at bounding box center [474, 340] width 86 height 14
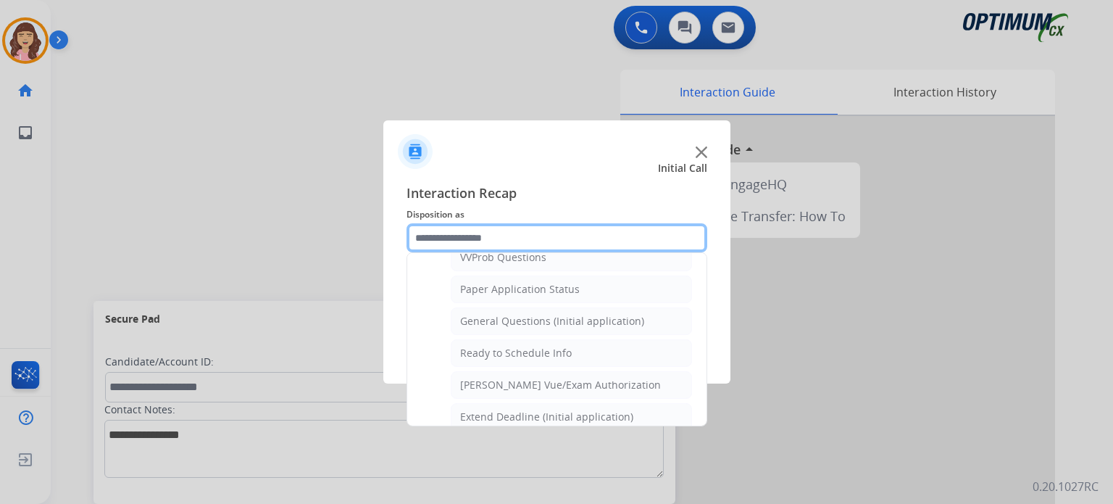
scroll to position [795, 0]
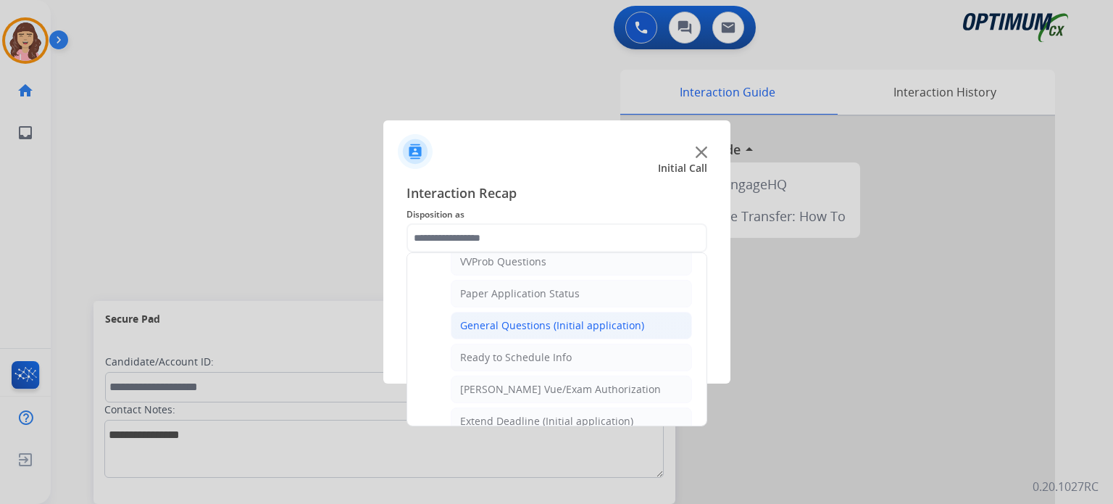
click at [544, 319] on div "General Questions (Initial application)" at bounding box center [552, 325] width 184 height 14
type input "**********"
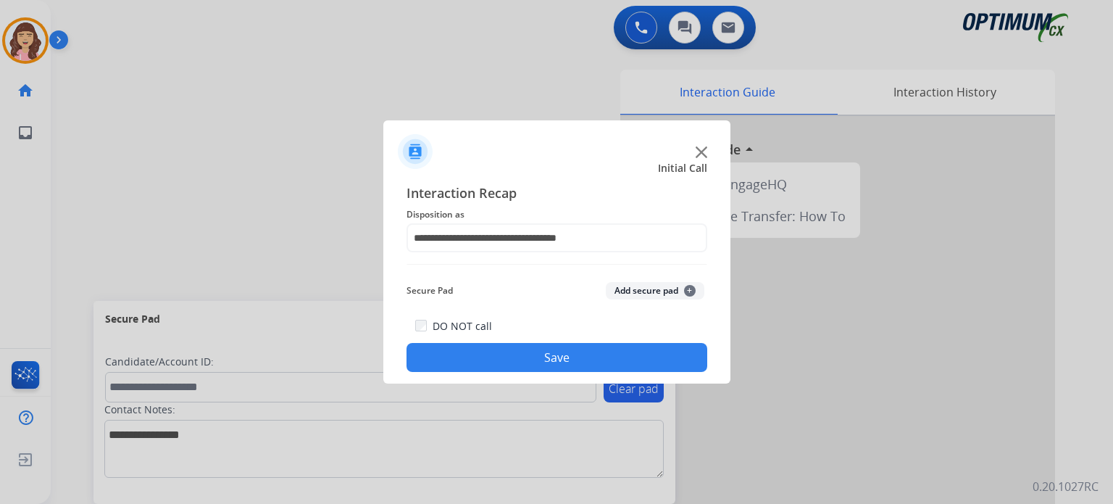
click at [540, 346] on button "Save" at bounding box center [557, 357] width 301 height 29
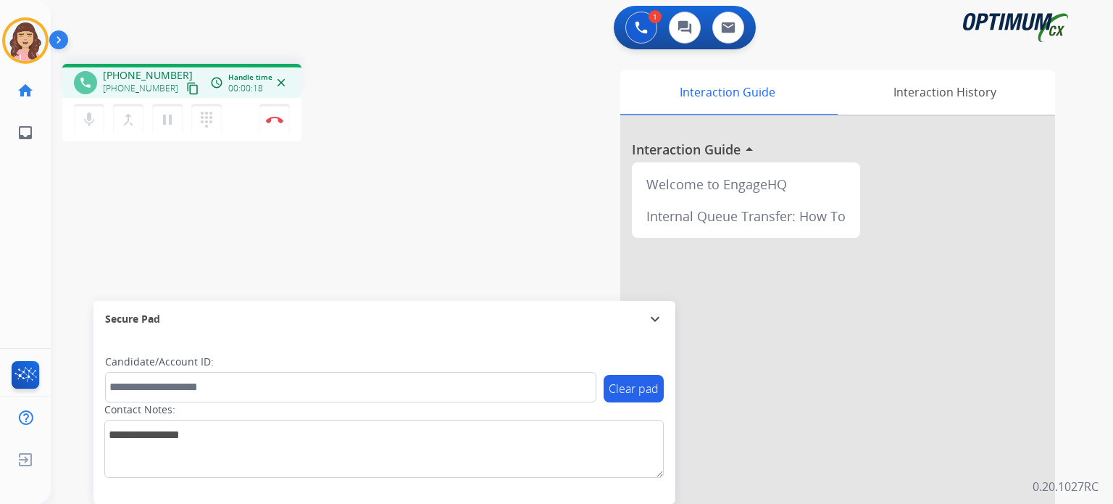
click at [186, 88] on mat-icon "content_copy" at bounding box center [192, 88] width 13 height 13
click at [276, 120] on img at bounding box center [274, 119] width 17 height 7
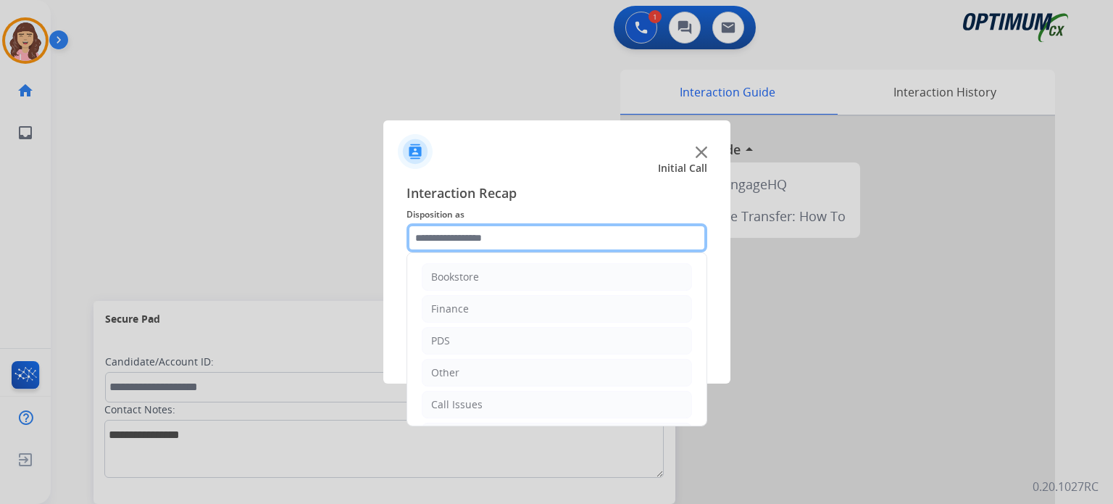
click at [498, 244] on input "text" at bounding box center [557, 237] width 301 height 29
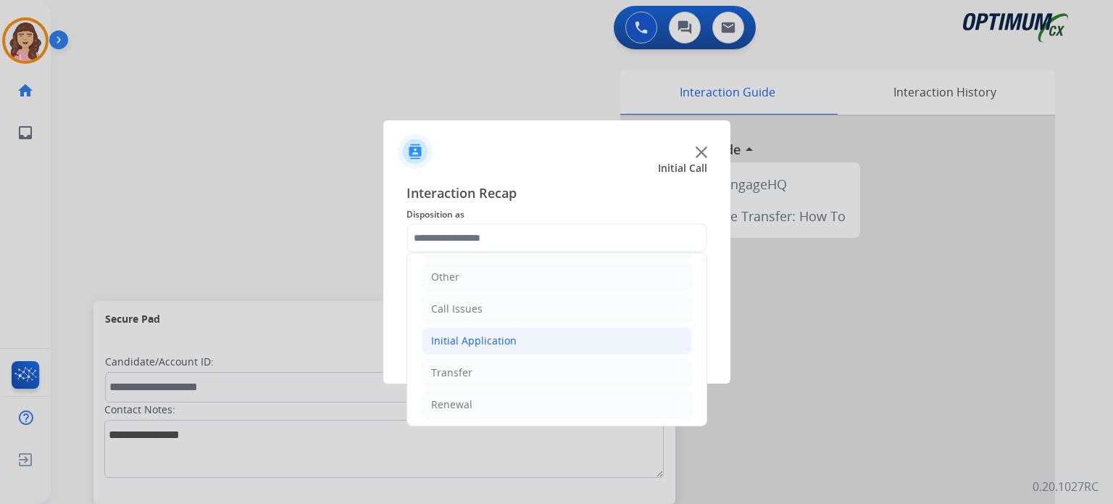
click at [510, 339] on div "Initial Application" at bounding box center [474, 340] width 86 height 14
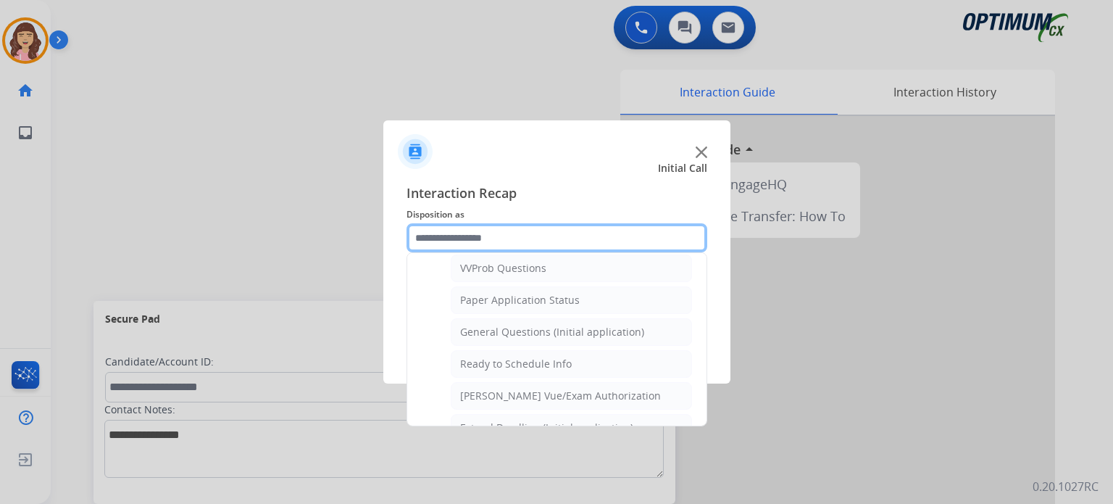
scroll to position [771, 0]
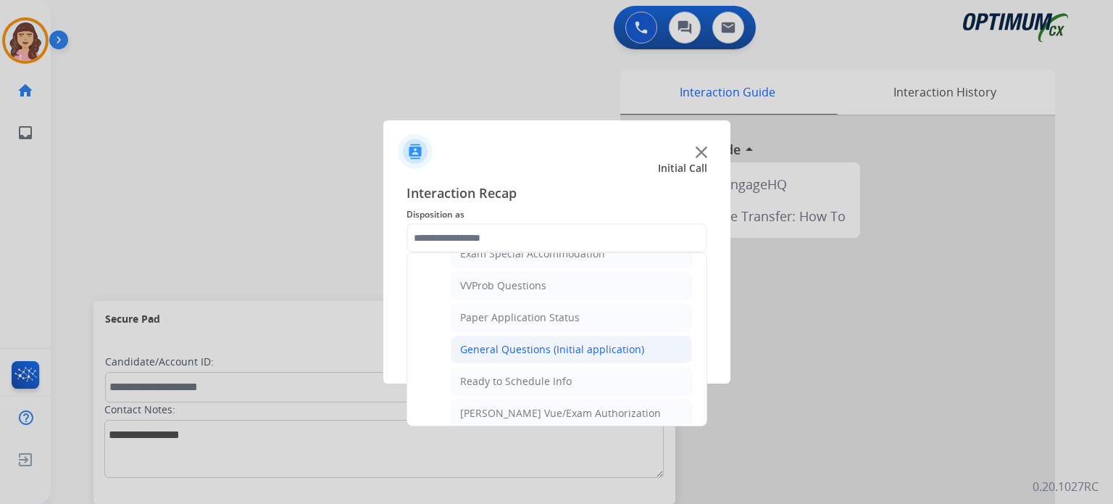
click at [534, 346] on div "General Questions (Initial application)" at bounding box center [552, 349] width 184 height 14
type input "**********"
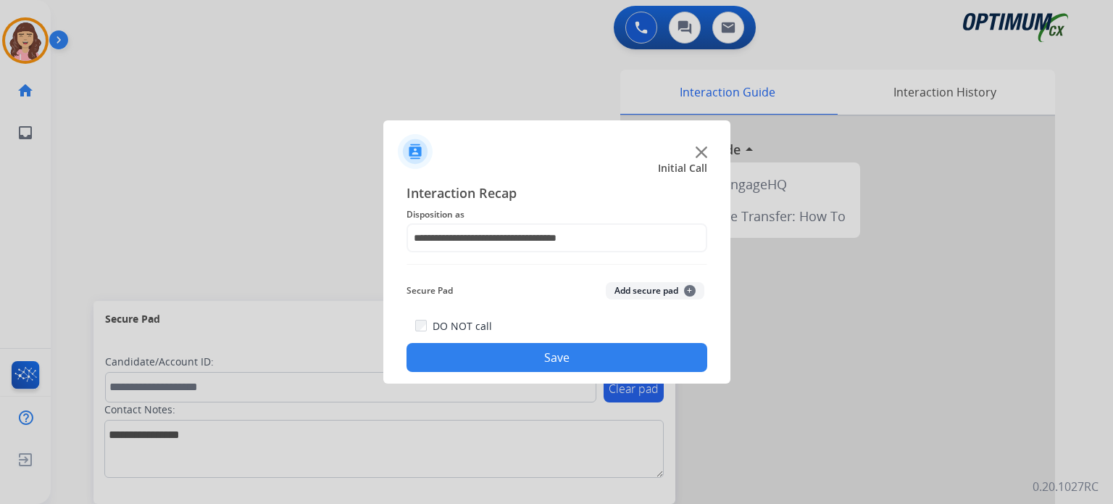
click at [507, 346] on button "Save" at bounding box center [557, 357] width 301 height 29
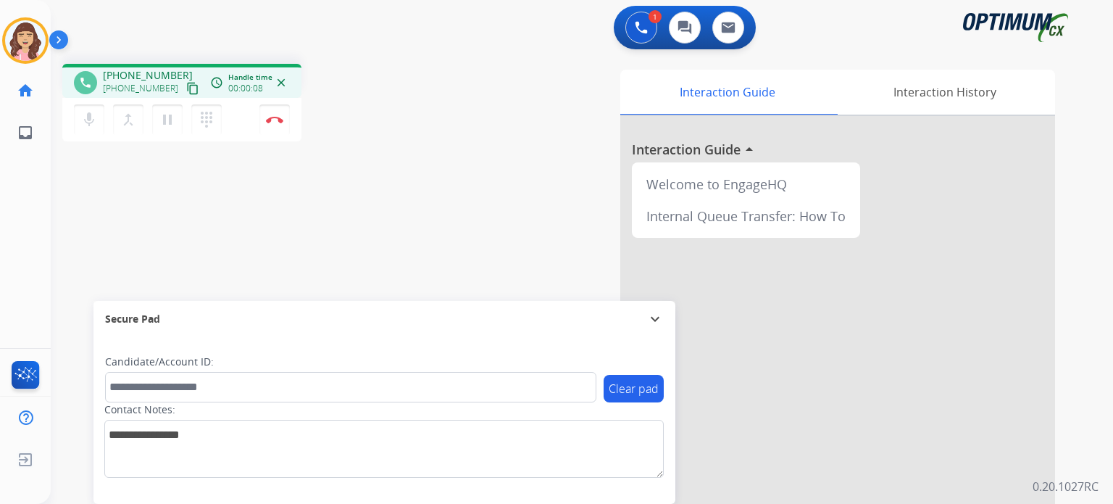
click at [186, 92] on mat-icon "content_copy" at bounding box center [192, 88] width 13 height 13
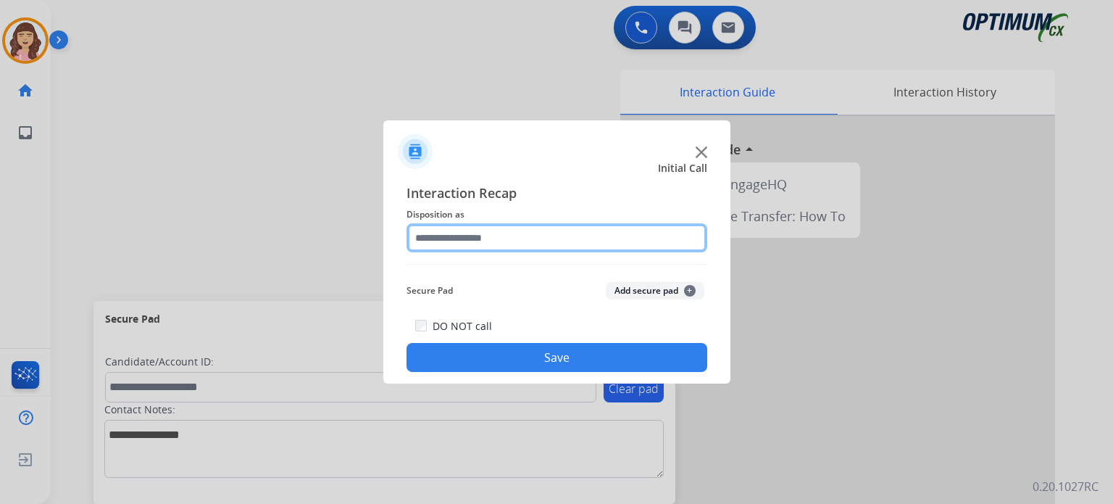
click at [514, 241] on input "text" at bounding box center [557, 237] width 301 height 29
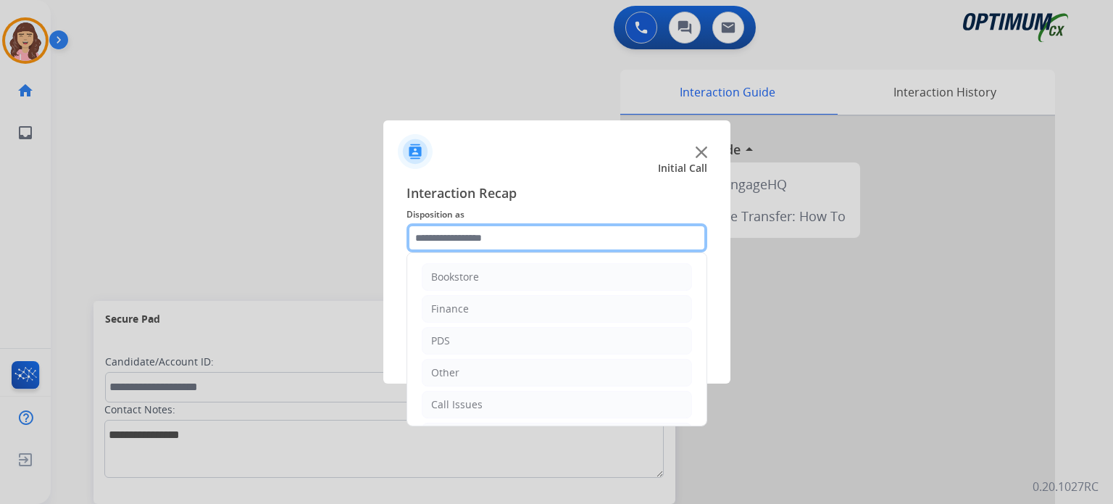
scroll to position [96, 0]
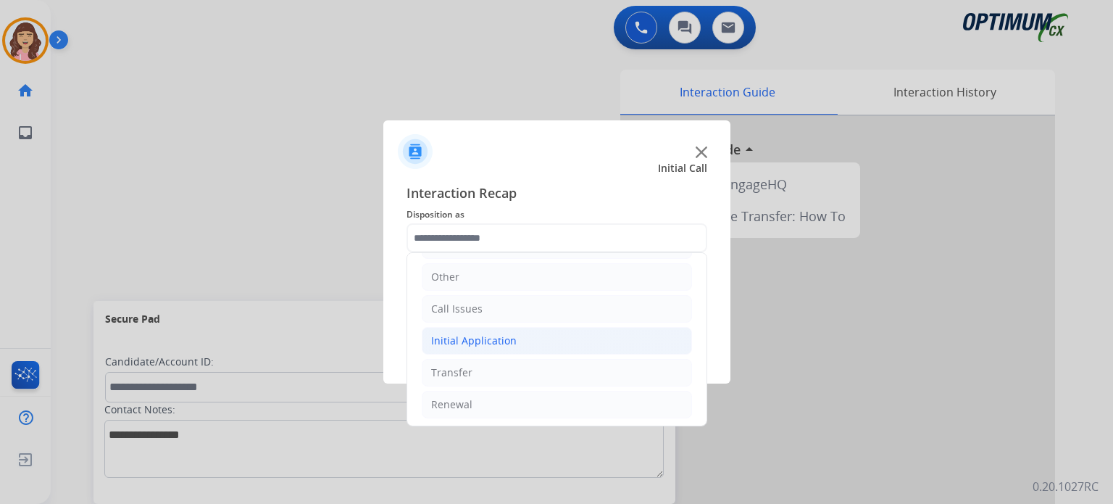
click at [513, 336] on li "Initial Application" at bounding box center [557, 341] width 270 height 28
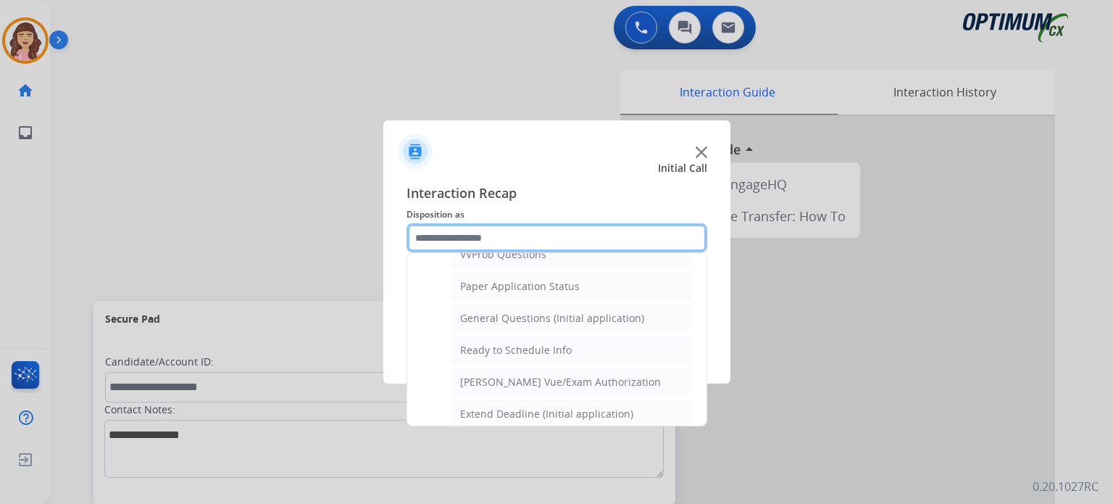
scroll to position [792, 0]
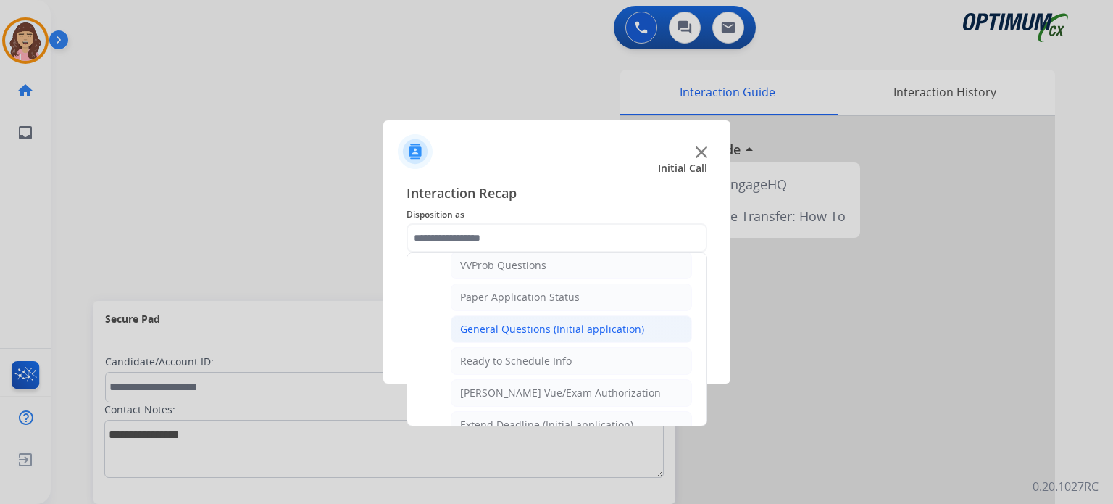
click at [546, 322] on div "General Questions (Initial application)" at bounding box center [552, 329] width 184 height 14
type input "**********"
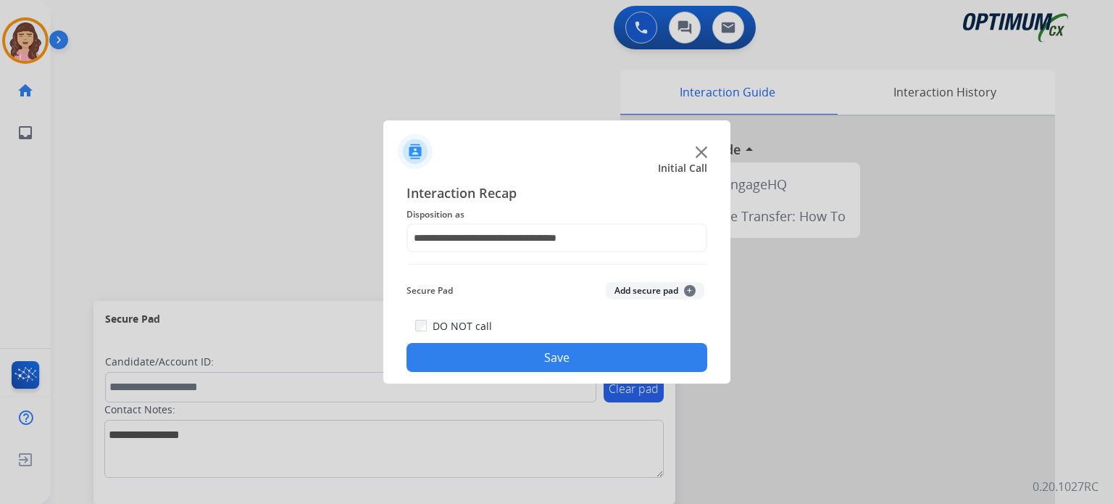
click at [547, 359] on button "Save" at bounding box center [557, 357] width 301 height 29
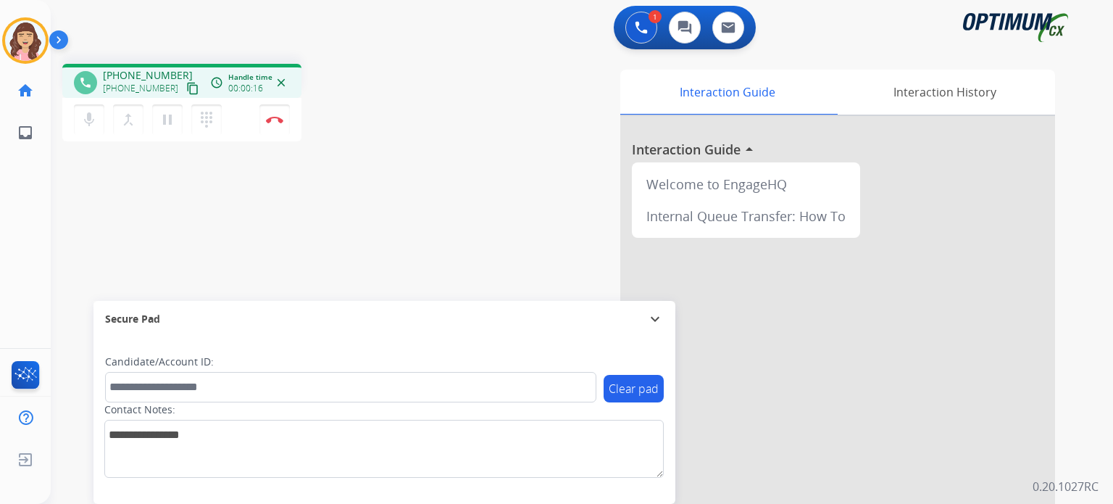
click at [186, 86] on mat-icon "content_copy" at bounding box center [192, 88] width 13 height 13
click at [276, 121] on img at bounding box center [274, 119] width 17 height 7
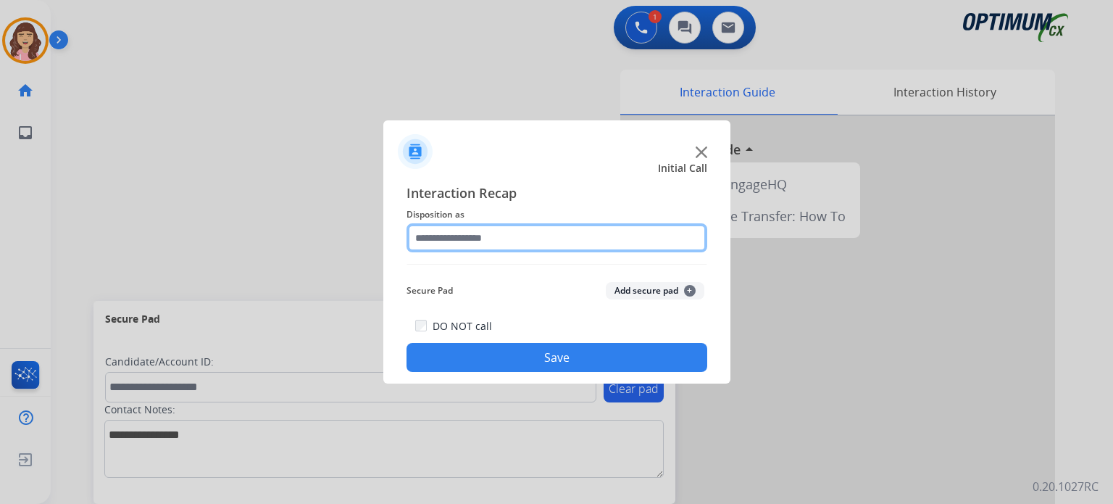
click at [520, 244] on input "text" at bounding box center [557, 237] width 301 height 29
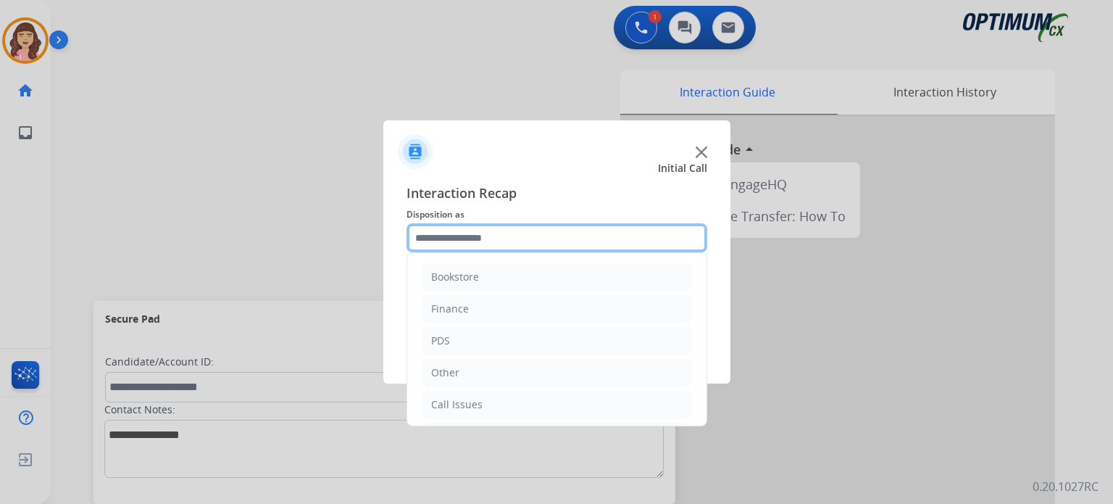
scroll to position [96, 0]
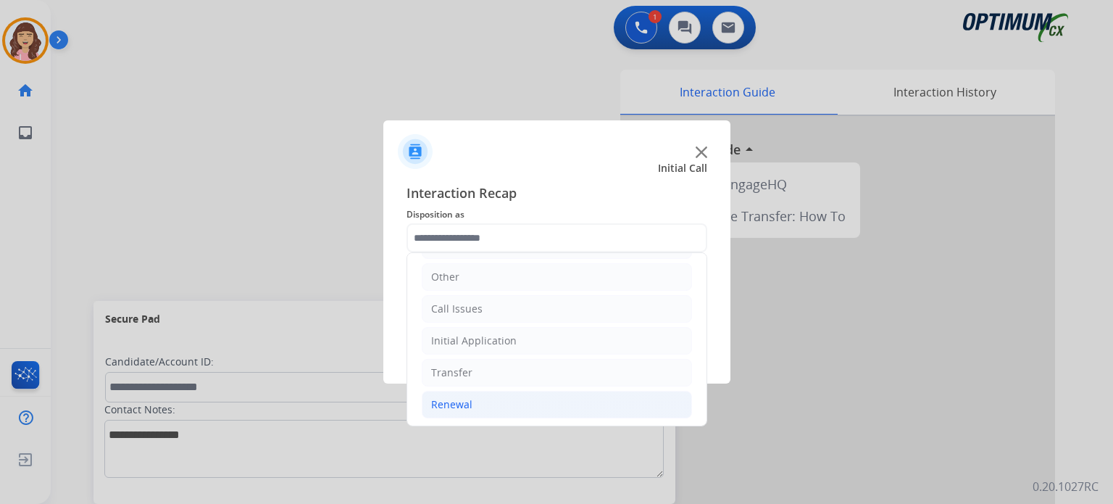
click at [475, 399] on li "Renewal" at bounding box center [557, 405] width 270 height 28
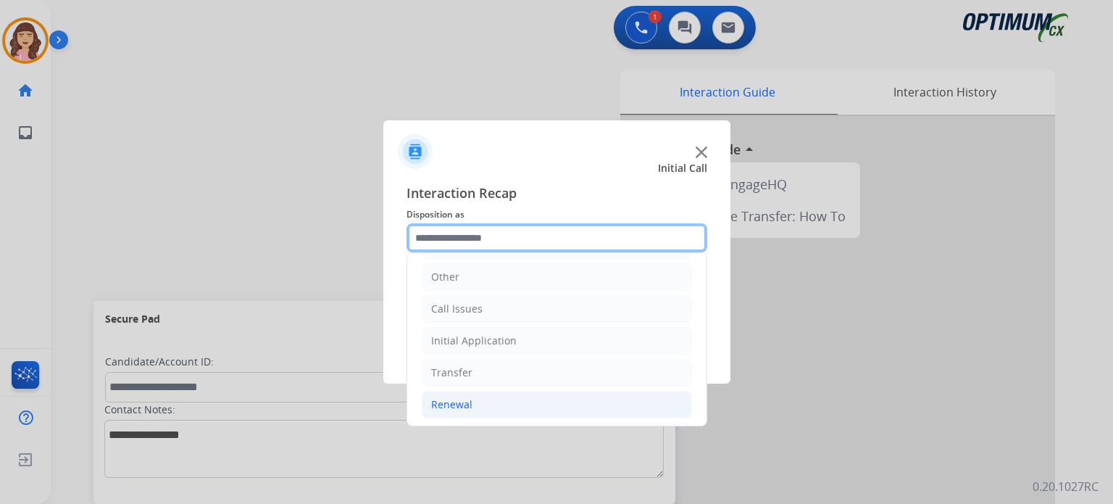
scroll to position [553, 0]
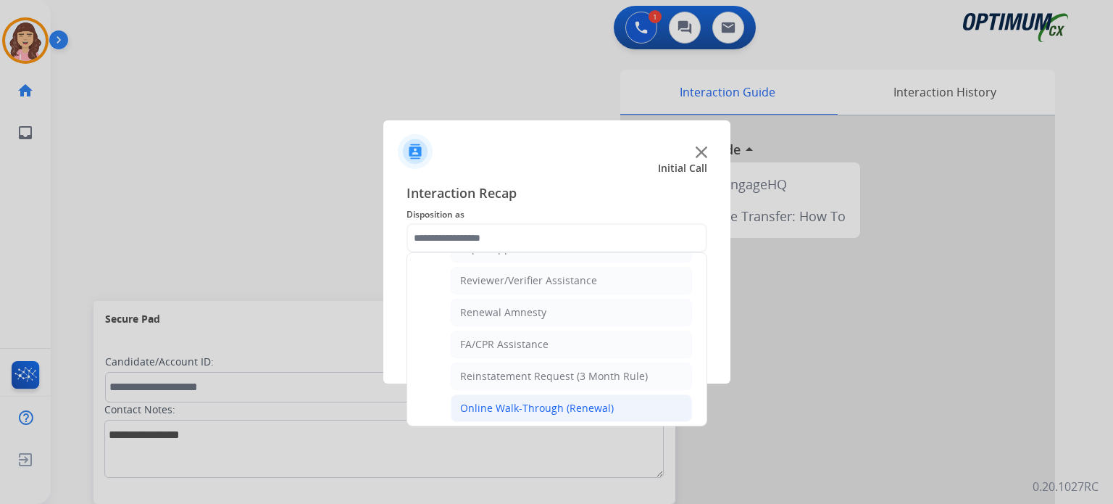
click at [603, 401] on div "Online Walk-Through (Renewal)" at bounding box center [537, 408] width 154 height 14
type input "**********"
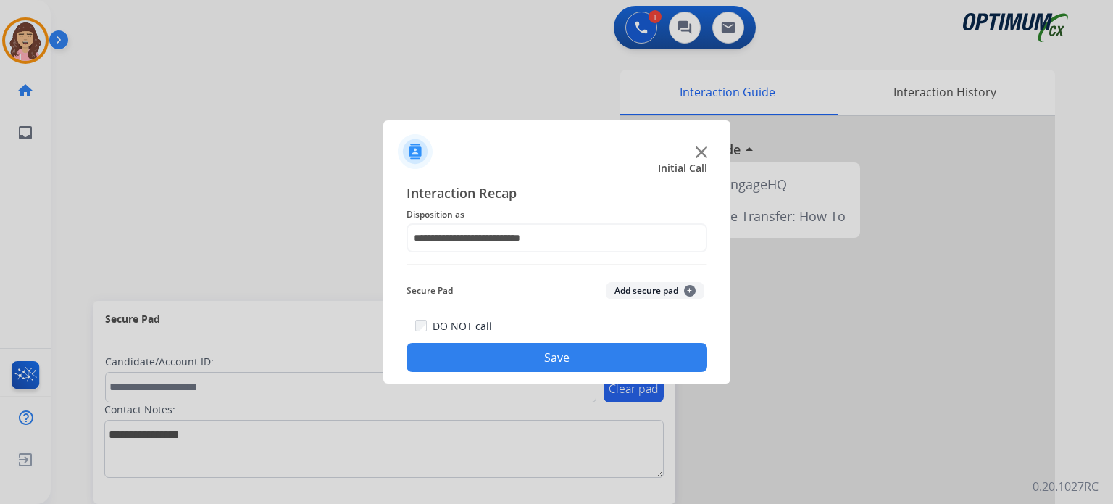
click at [579, 351] on button "Save" at bounding box center [557, 357] width 301 height 29
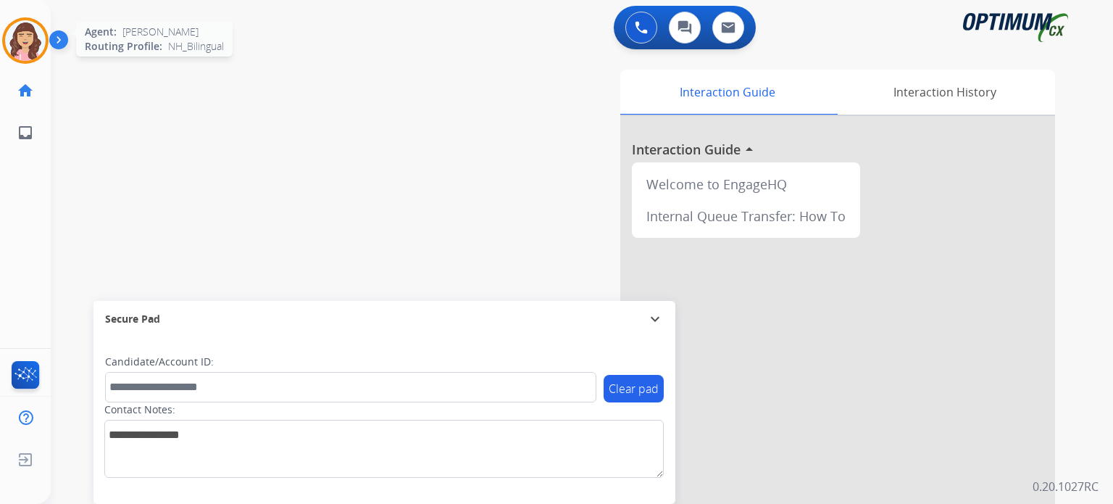
click at [41, 35] on img at bounding box center [25, 40] width 41 height 41
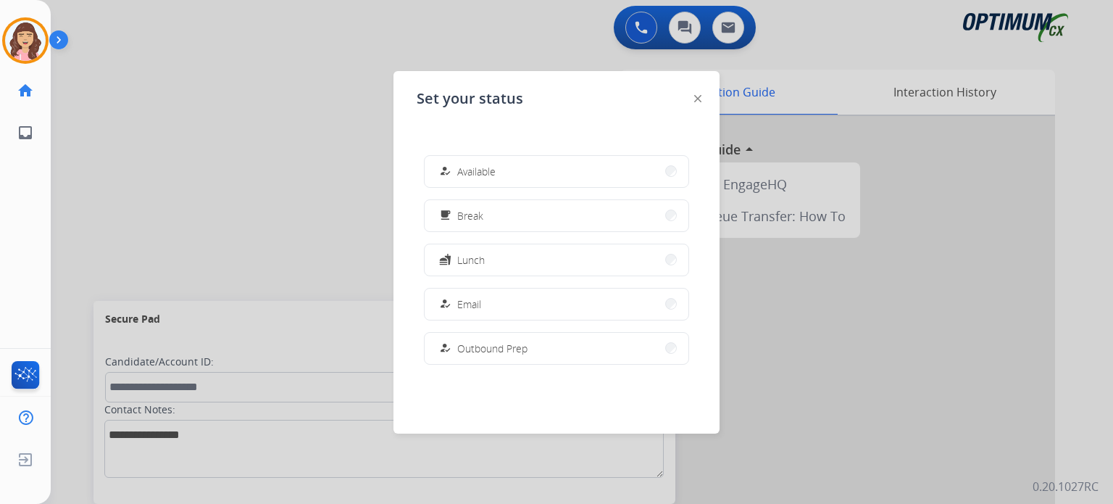
scroll to position [361, 0]
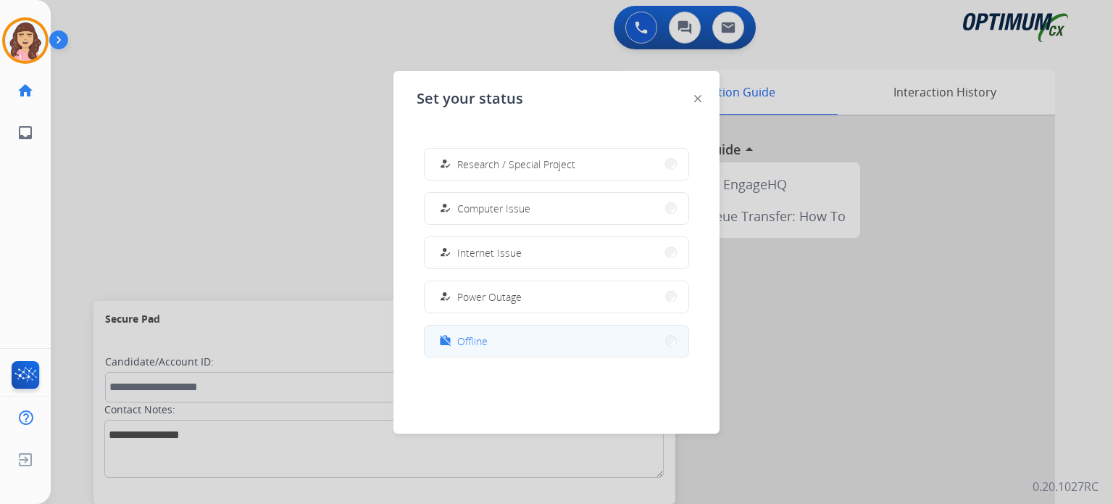
click at [492, 343] on button "work_off Offline" at bounding box center [557, 340] width 264 height 31
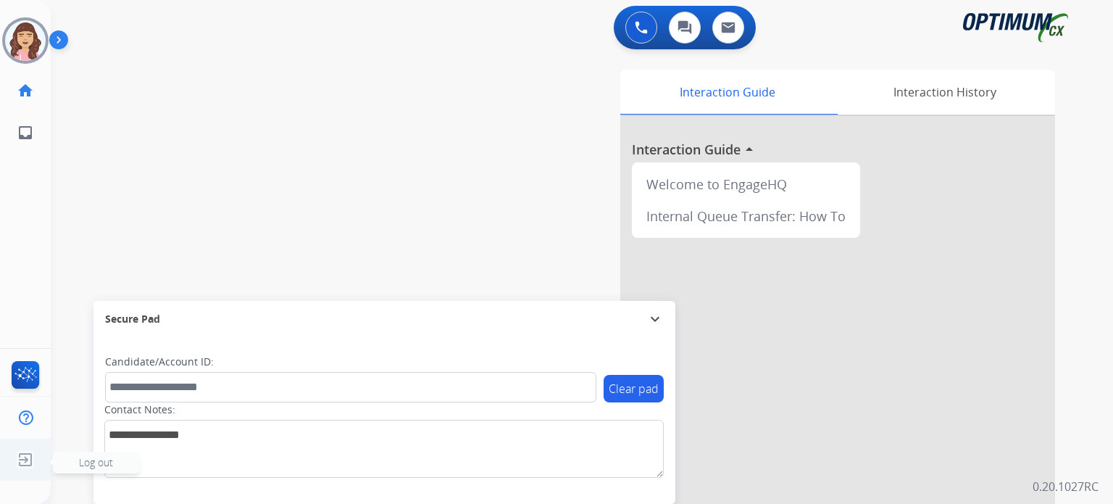
click at [22, 462] on img at bounding box center [25, 460] width 26 height 28
